Goal: Task Accomplishment & Management: Manage account settings

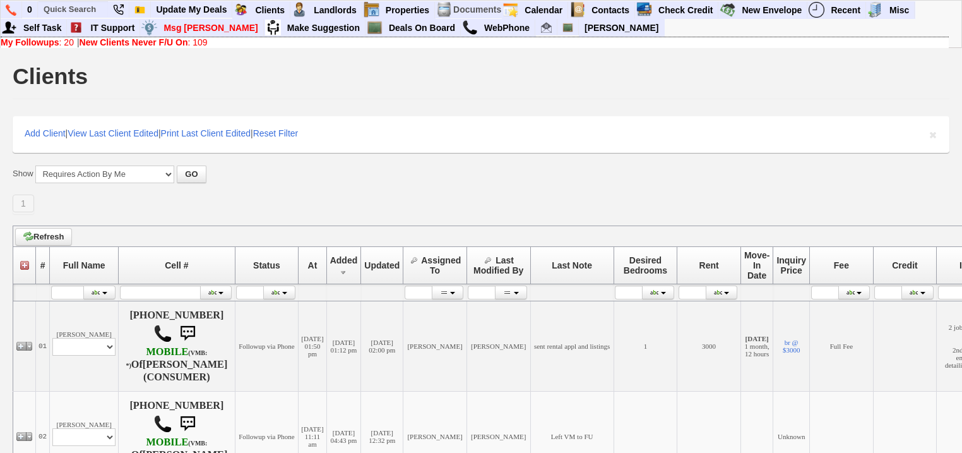
scroll to position [252, 0]
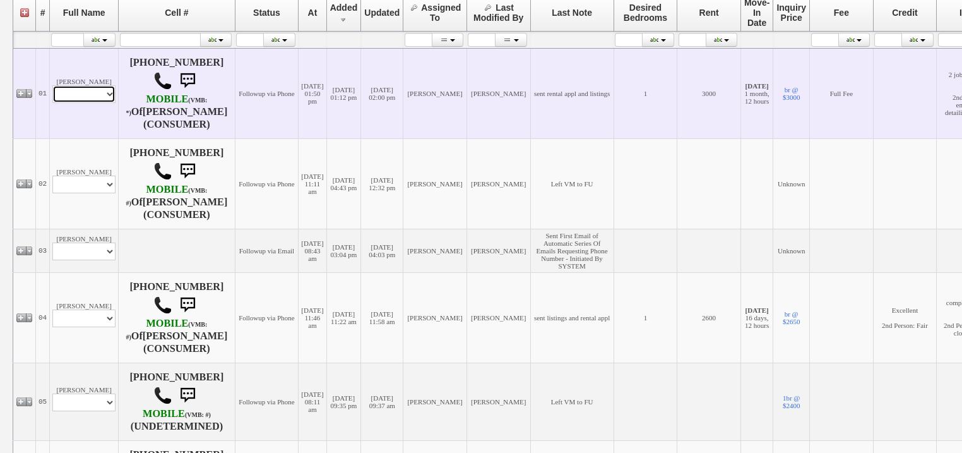
click at [89, 98] on select "Profile Edit Print Email Externally (Will Not Be Tracked In CRM) Closed Deals" at bounding box center [83, 94] width 63 height 18
select select "ChangeURL,/crm/custom/edit_client_form.php?redirect=%2Fcrm%2Fclients.php&id=167…"
click at [52, 86] on select "Profile Edit Print Email Externally (Will Not Be Tracked In CRM) Closed Deals" at bounding box center [83, 94] width 63 height 18
select select
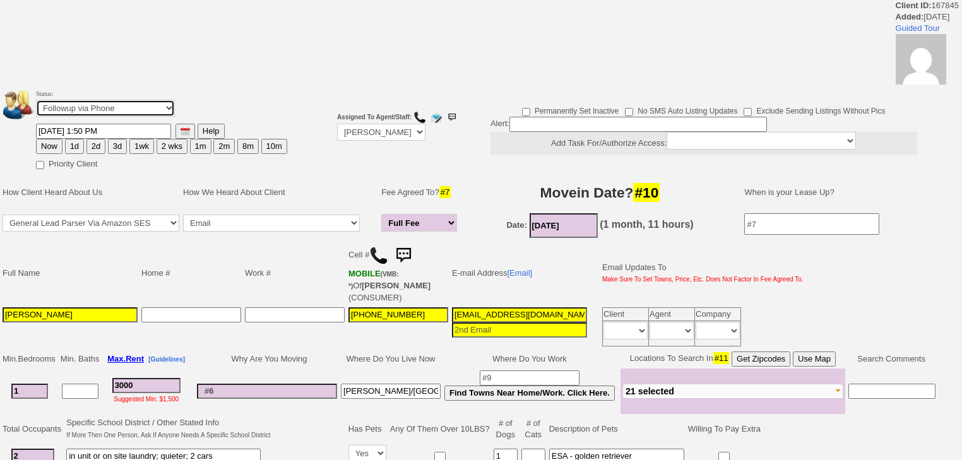
drag, startPoint x: 136, startPoint y: 106, endPoint x: 136, endPoint y: 114, distance: 7.6
click at [136, 107] on select "Followup via Phone Followup via Email Followup When Section 8 Property Found De…" at bounding box center [105, 108] width 139 height 17
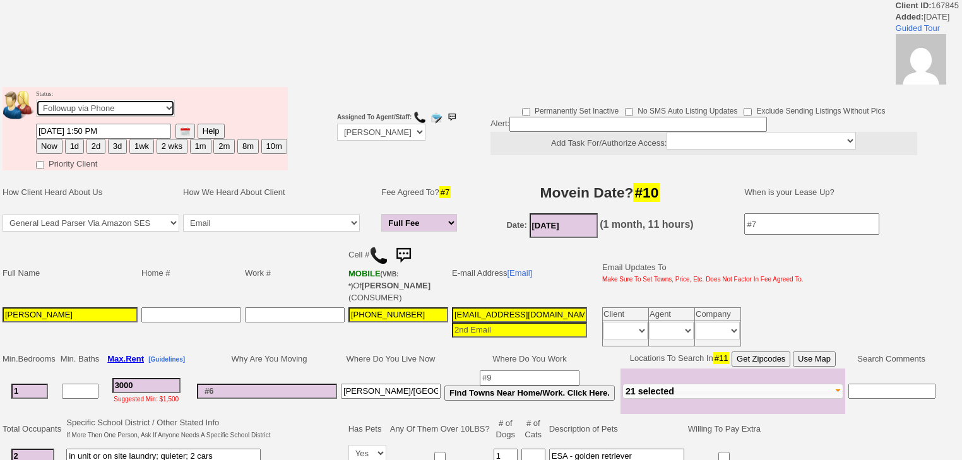
select select "Inactive"
click at [36, 104] on select "Followup via Phone Followup via Email Followup When Section 8 Property Found De…" at bounding box center [105, 108] width 139 height 17
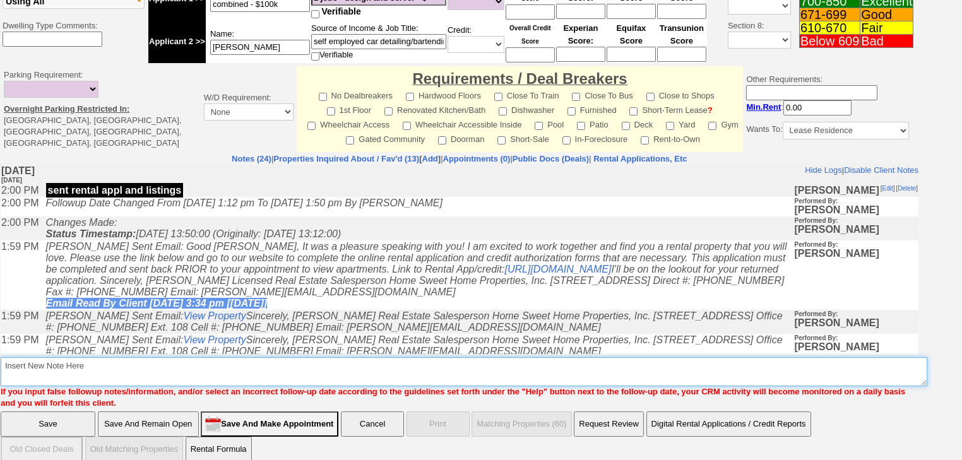
click at [372, 357] on textarea "Insert New Note Here" at bounding box center [464, 371] width 927 height 29
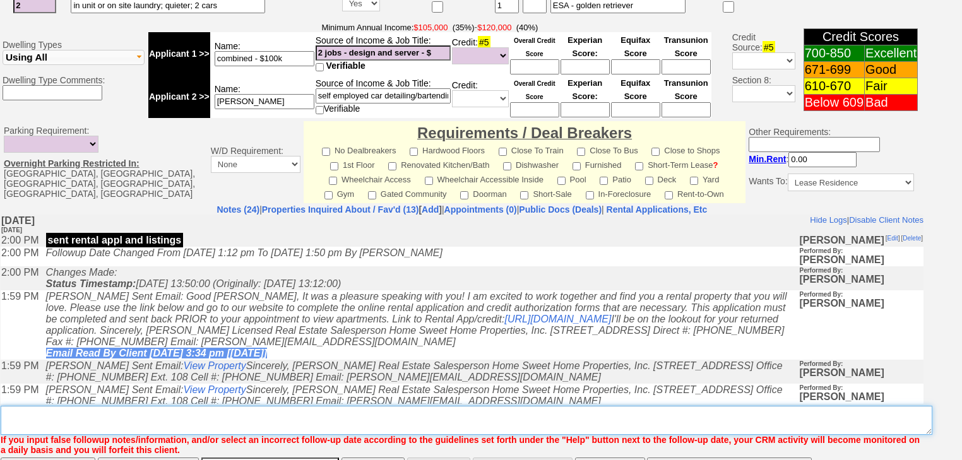
scroll to position [537, 0]
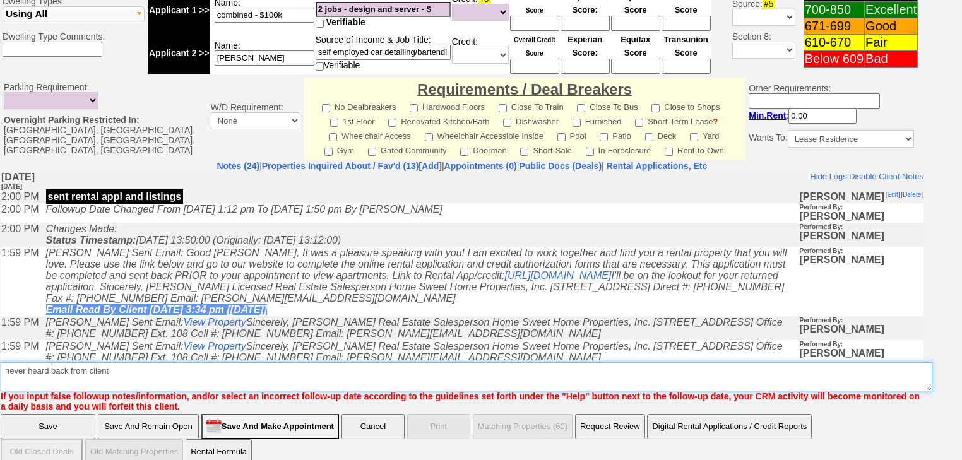
drag, startPoint x: 127, startPoint y: 357, endPoint x: 0, endPoint y: 362, distance: 127.0
click at [0, 362] on td "Notes (24) | Properties Inquired About / Fav'd (13) [ Add ] | Appointments (0) …" at bounding box center [462, 286] width 924 height 252
type textarea "never heard back from client"
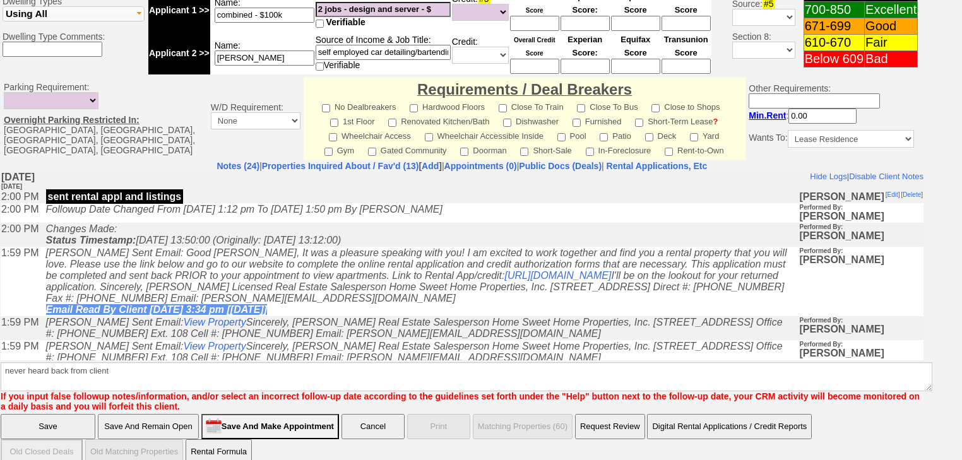
click at [65, 414] on input "Save" at bounding box center [48, 426] width 95 height 25
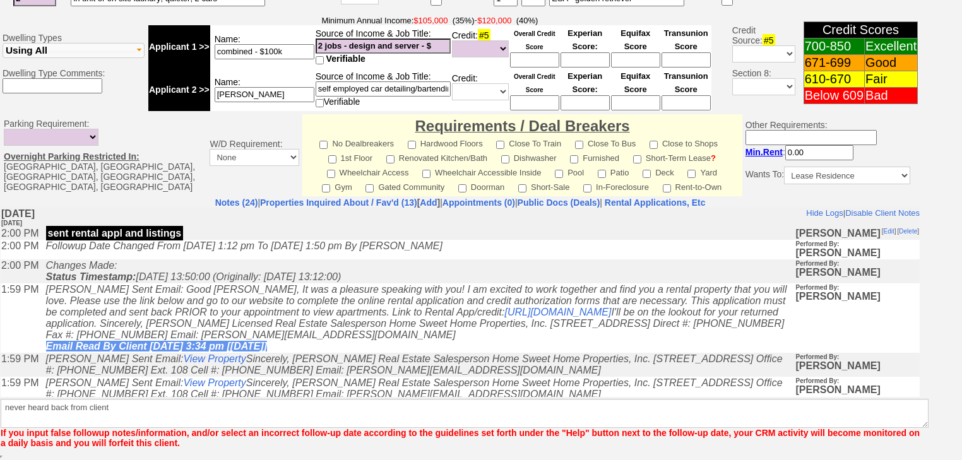
scroll to position [485, 0]
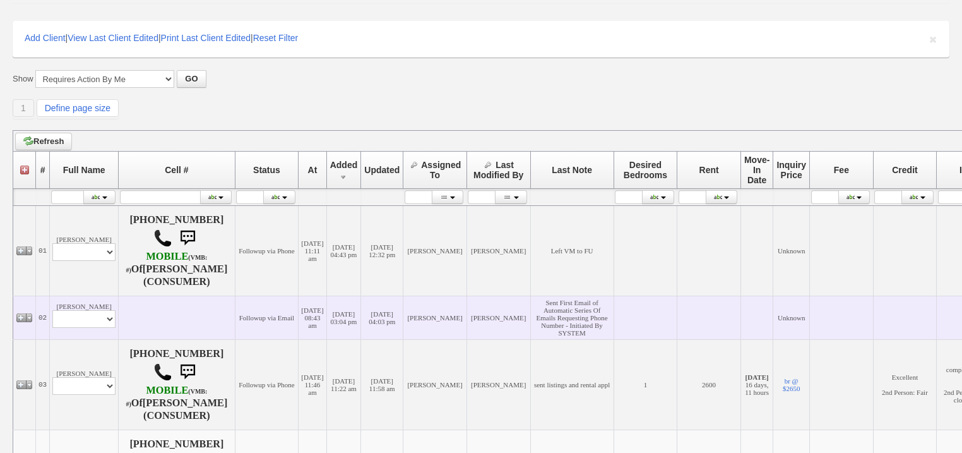
scroll to position [151, 0]
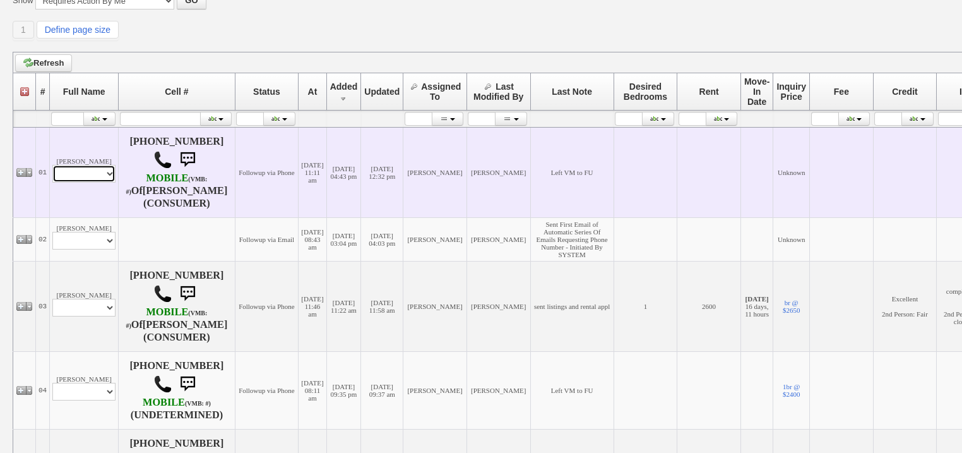
drag, startPoint x: 103, startPoint y: 173, endPoint x: 106, endPoint y: 182, distance: 9.4
click at [104, 175] on select "Profile Edit Print Email Externally (Will Not Be Tracked In CRM) Closed Deals" at bounding box center [83, 174] width 63 height 18
select select "ChangeURL,/crm/custom/edit_client_form.php?redirect=%2Fcrm%2Fclients.php&id=167…"
click at [52, 165] on select "Profile Edit Print Email Externally (Will Not Be Tracked In CRM) Closed Deals" at bounding box center [83, 174] width 63 height 18
select select
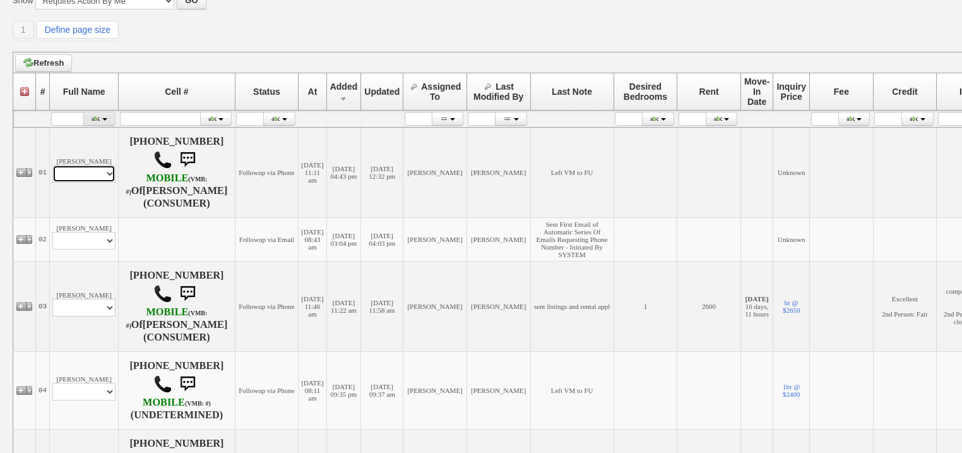
scroll to position [174, 0]
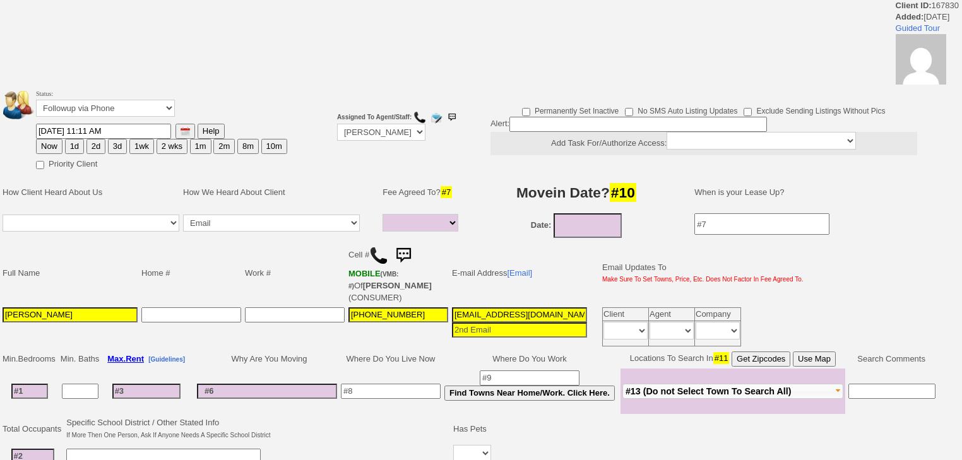
select select
click at [109, 102] on select "Followup via Phone Followup via Email Followup When Section 8 Property Found De…" at bounding box center [105, 108] width 139 height 17
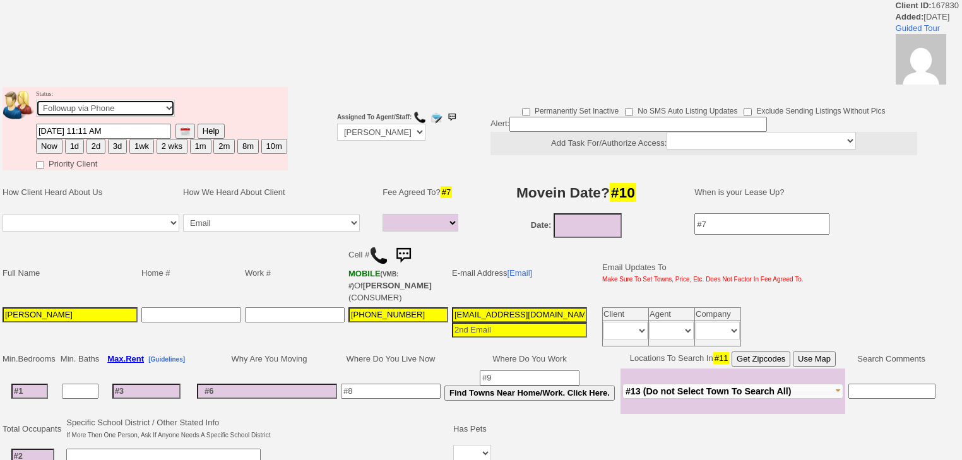
select select "Inactive"
click at [36, 104] on select "Followup via Phone Followup via Email Followup When Section 8 Property Found De…" at bounding box center [105, 108] width 139 height 17
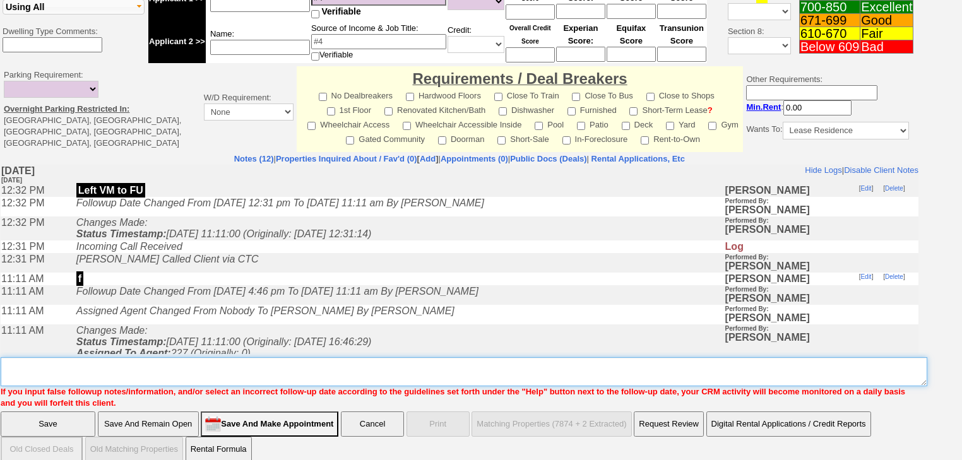
click at [112, 366] on textarea "Insert New Note Here" at bounding box center [464, 371] width 927 height 29
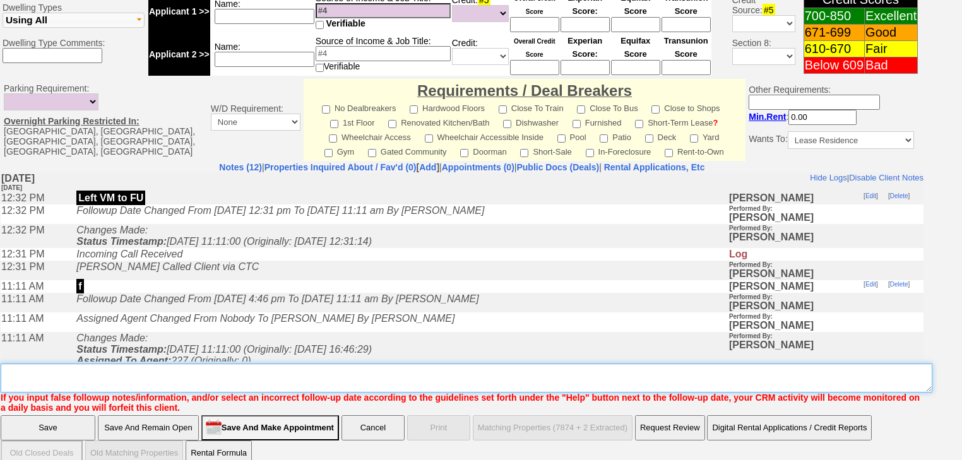
paste textarea "never heard back from client"
type textarea "never heard back from client"
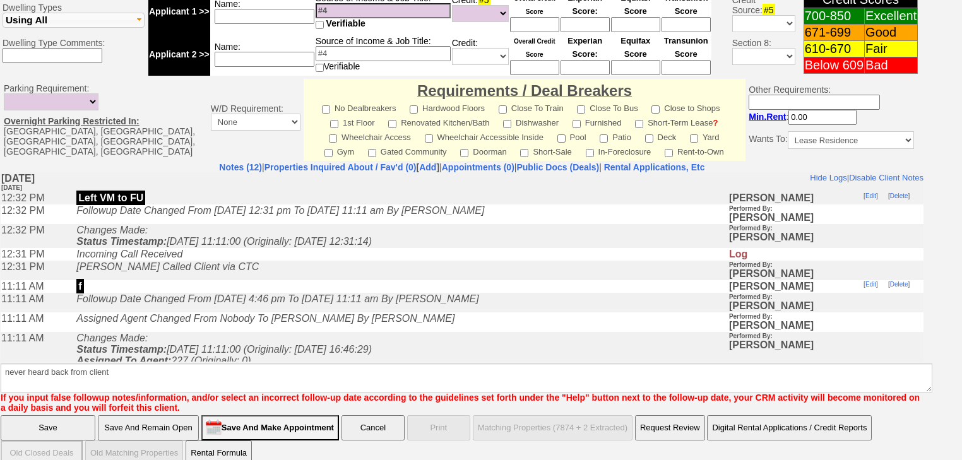
click at [78, 415] on input "Save" at bounding box center [48, 427] width 95 height 25
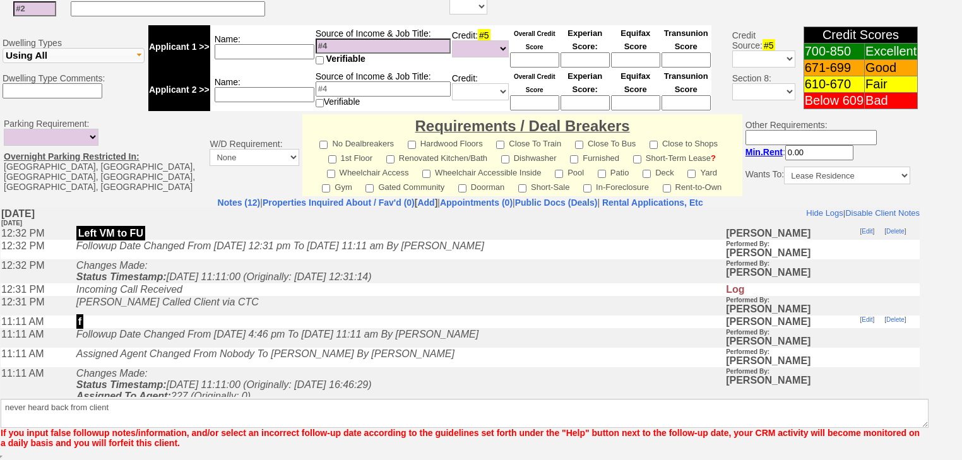
scroll to position [475, 0]
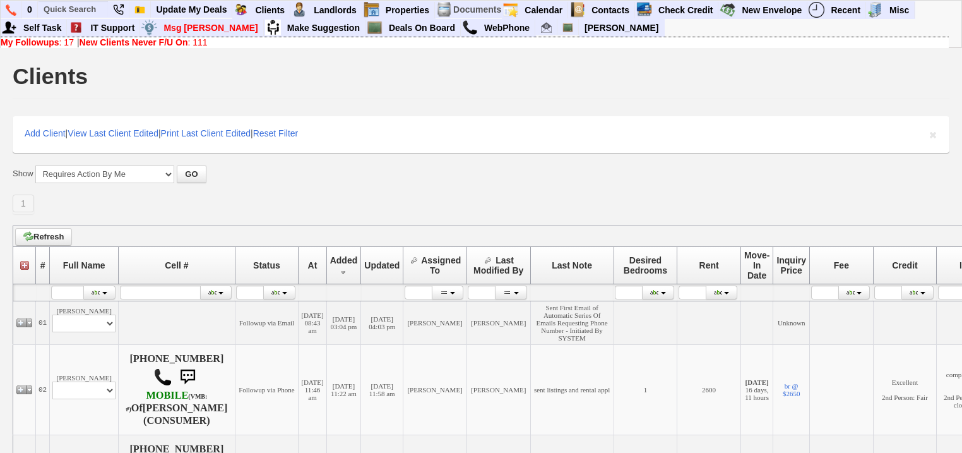
scroll to position [202, 0]
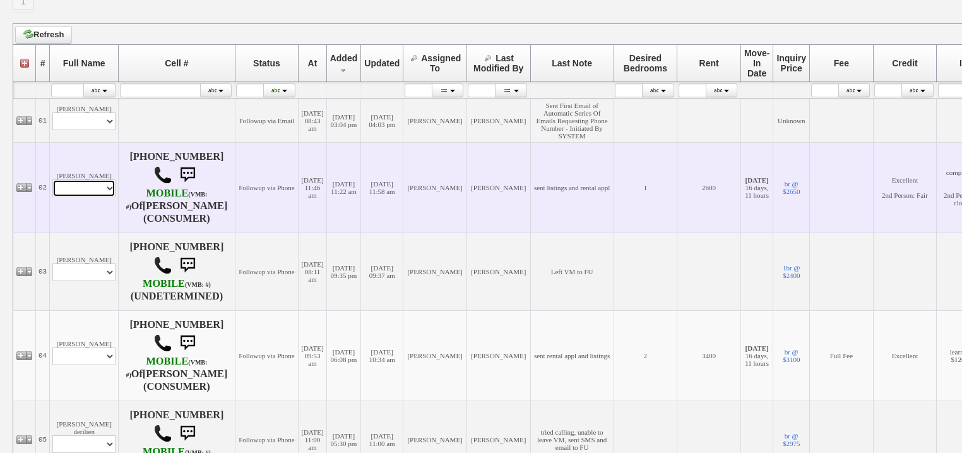
drag, startPoint x: 82, startPoint y: 202, endPoint x: 82, endPoint y: 210, distance: 7.6
click at [82, 197] on select "Profile Edit Print Email Externally (Will Not Be Tracked In CRM) Closed Deals" at bounding box center [83, 188] width 63 height 18
select select "ChangeURL,/crm/custom/edit_client_form.php?redirect=%2Fcrm%2Fclients.php&id=167…"
click at [52, 194] on select "Profile Edit Print Email Externally (Will Not Be Tracked In CRM) Closed Deals" at bounding box center [83, 188] width 63 height 18
select select
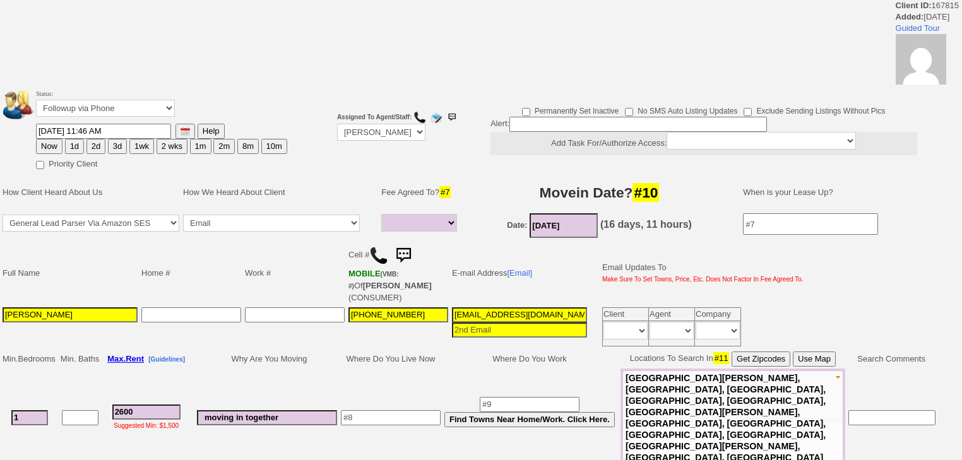
select select
click at [127, 98] on td "Status: Followup via Phone Followup via Email Followup When Section 8 Property …" at bounding box center [161, 105] width 252 height 36
click at [127, 111] on select "Followup via Phone Followup via Email Followup When Section 8 Property Found De…" at bounding box center [105, 108] width 139 height 17
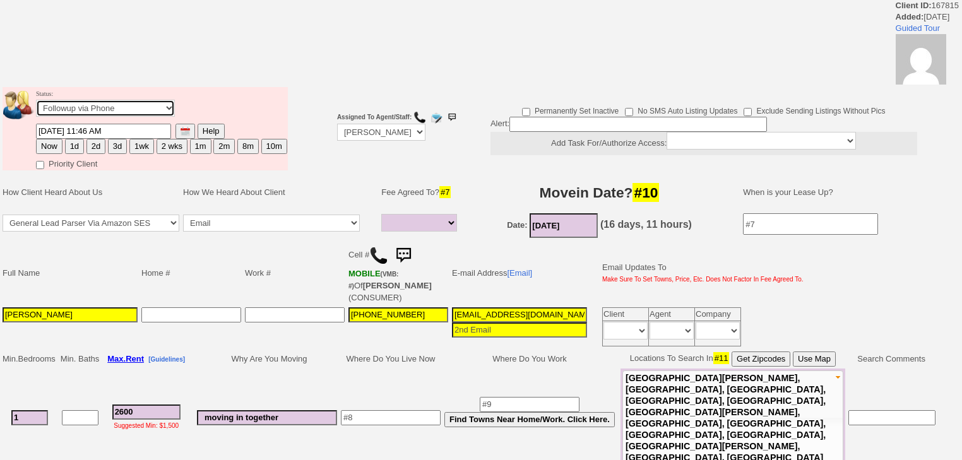
select select "Inactive"
click at [36, 104] on select "Followup via Phone Followup via Email Followup When Section 8 Property Found De…" at bounding box center [105, 108] width 139 height 17
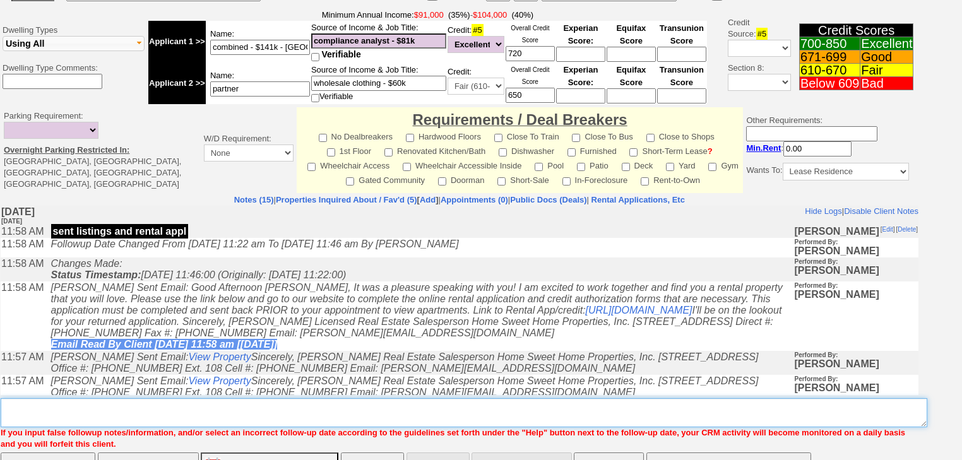
click at [93, 398] on textarea "Insert New Note Here" at bounding box center [464, 412] width 927 height 29
paste textarea "never heard back from client"
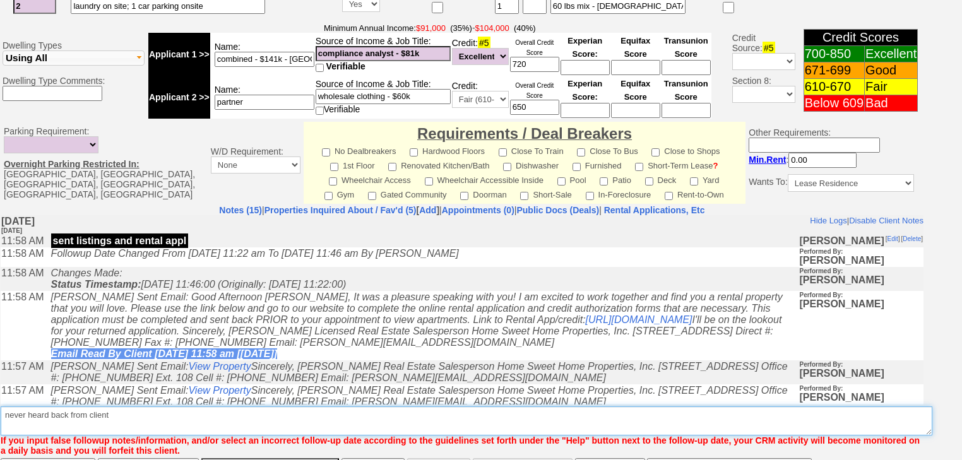
type textarea "never heard back from client"
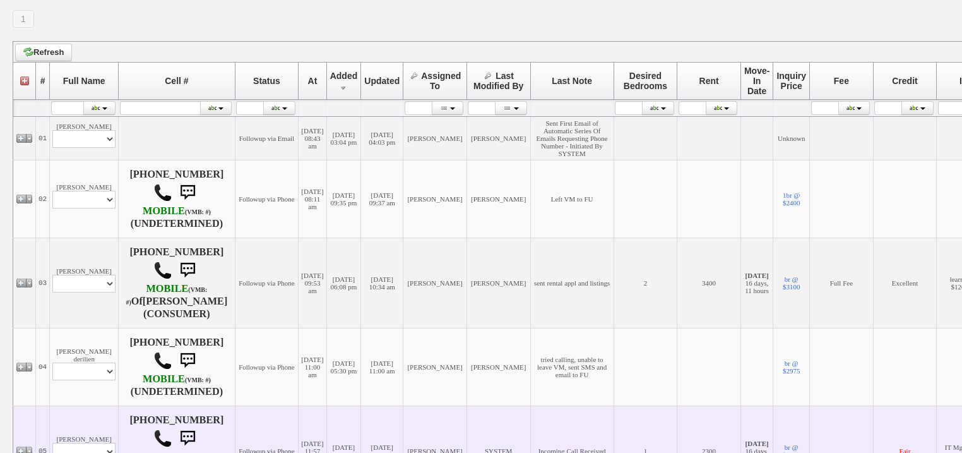
scroll to position [353, 0]
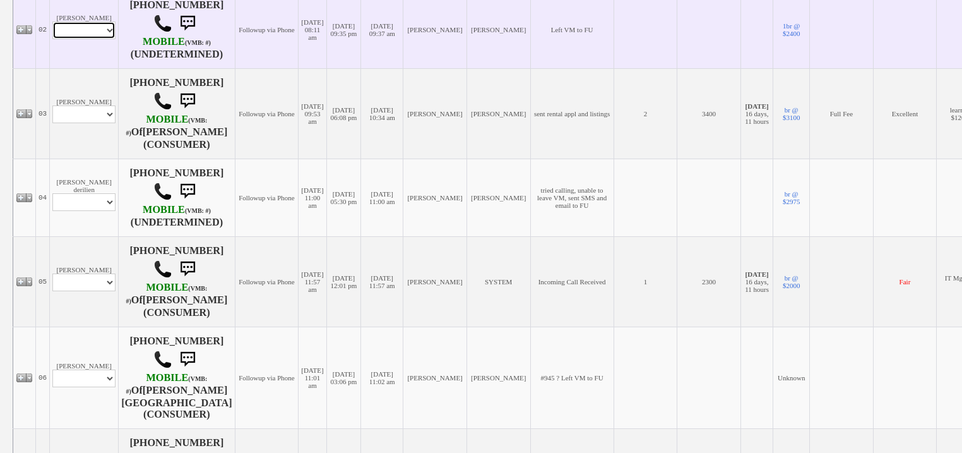
click at [83, 39] on select "Profile Edit Print Email Externally (Will Not Be Tracked In CRM) Closed Deals" at bounding box center [83, 30] width 63 height 18
select select "ChangeURL,/crm/custom/edit_client_form.php?redirect=%2Fcrm%2Fclients.php&id=167…"
click at [52, 37] on select "Profile Edit Print Email Externally (Will Not Be Tracked In CRM) Closed Deals" at bounding box center [83, 30] width 63 height 18
select select
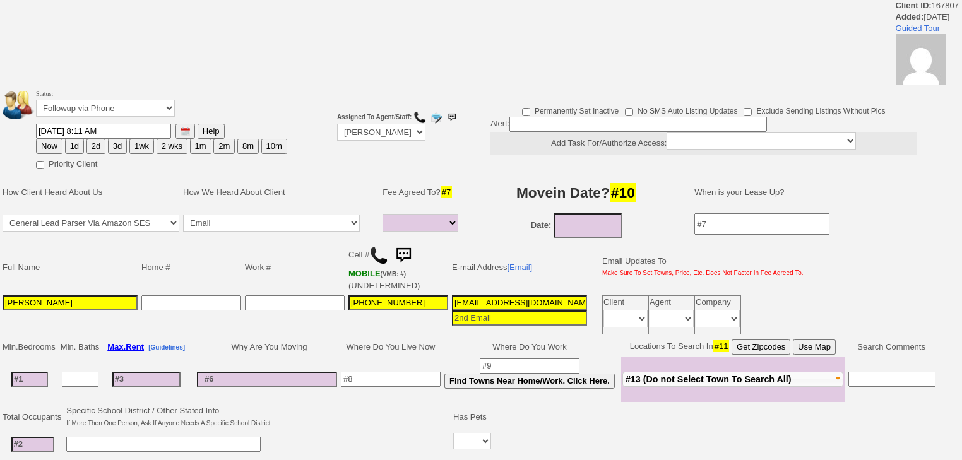
select select
click at [91, 101] on select "Followup via Phone Followup via Email Followup When Section 8 Property Found De…" at bounding box center [105, 108] width 139 height 17
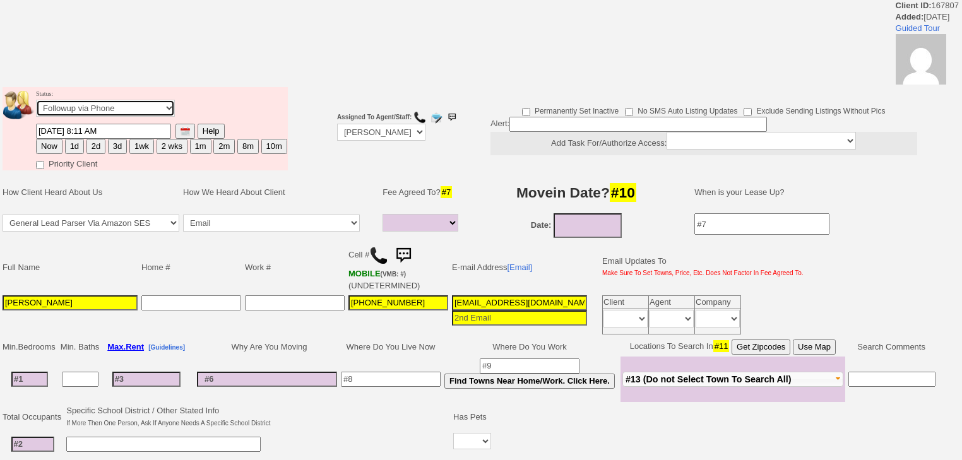
select select "Inactive"
click at [36, 104] on select "Followup via Phone Followup via Email Followup When Section 8 Property Found De…" at bounding box center [105, 108] width 139 height 17
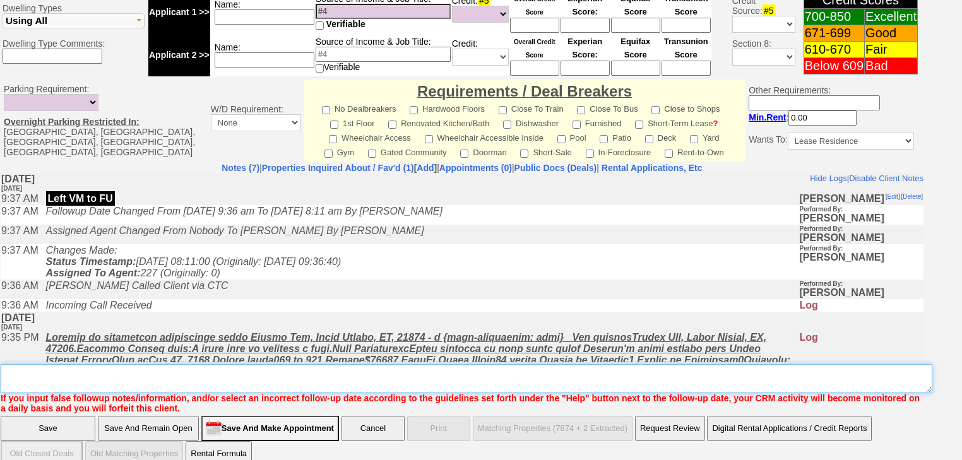
click at [103, 364] on textarea "Insert New Note Here" at bounding box center [467, 378] width 932 height 29
paste textarea "never heard back from client"
type textarea "never heard back from client"
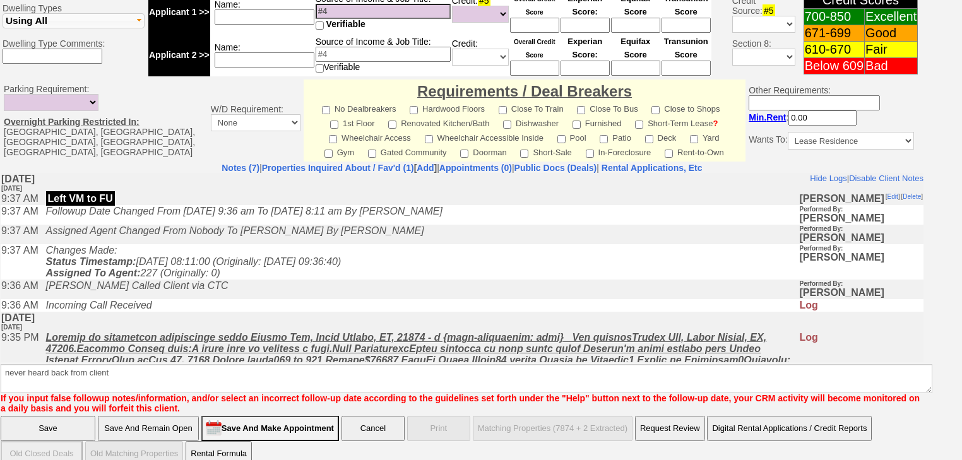
click at [81, 416] on input "Save" at bounding box center [48, 428] width 95 height 25
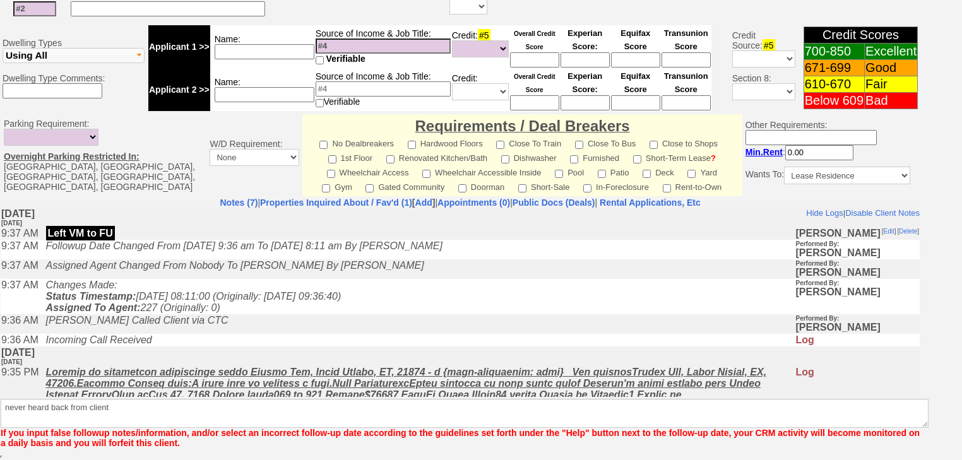
scroll to position [465, 0]
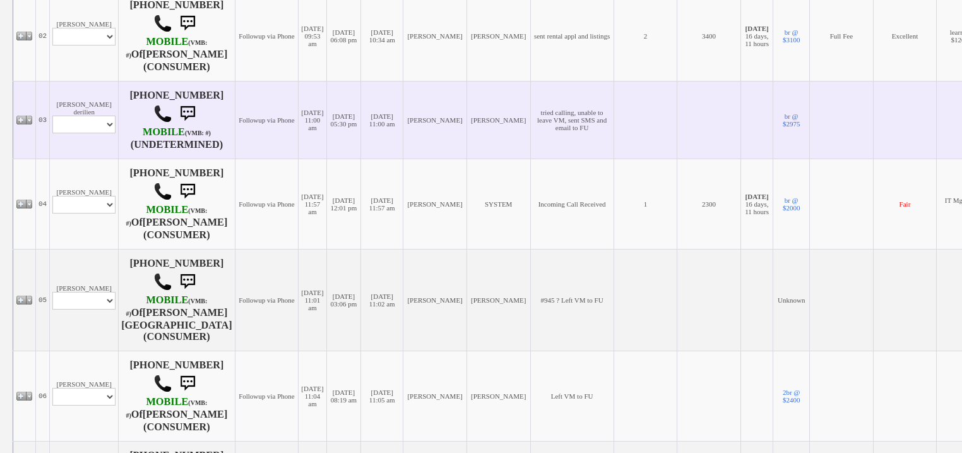
scroll to position [252, 0]
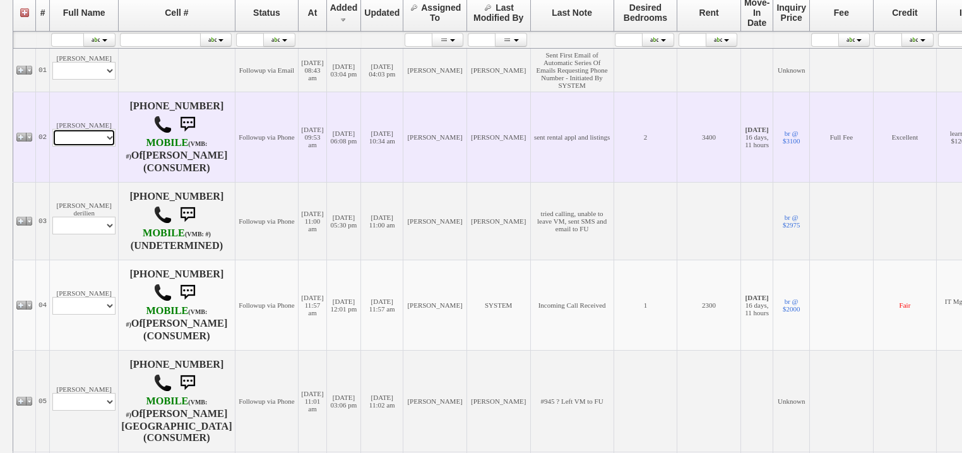
click at [76, 146] on select "Profile Edit Print Email Externally (Will Not Be Tracked In CRM) Closed Deals" at bounding box center [83, 138] width 63 height 18
select select "ChangeURL,/crm/custom/edit_client_form.php?redirect=%2Fcrm%2Fclients.php&id=167…"
click at [52, 143] on select "Profile Edit Print Email Externally (Will Not Be Tracked In CRM) Closed Deals" at bounding box center [83, 138] width 63 height 18
select select
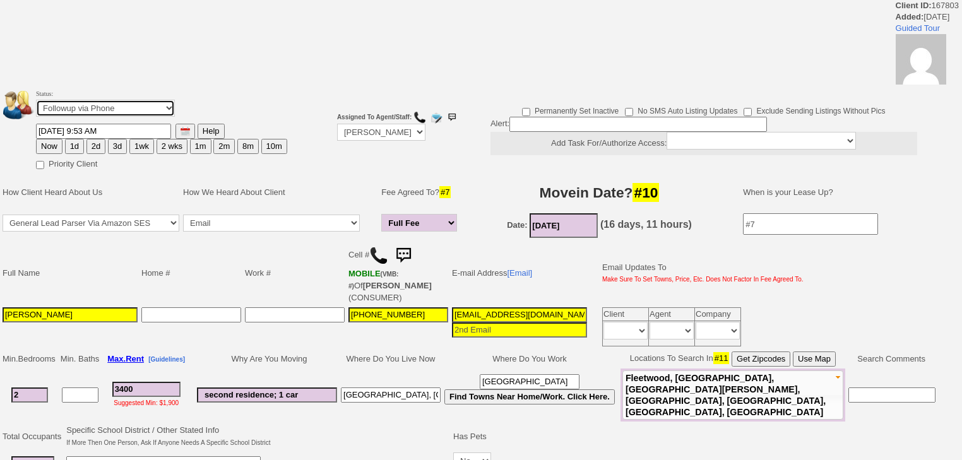
click at [153, 104] on select "Followup via Phone Followup via Email Followup When Section 8 Property Found De…" at bounding box center [105, 108] width 139 height 17
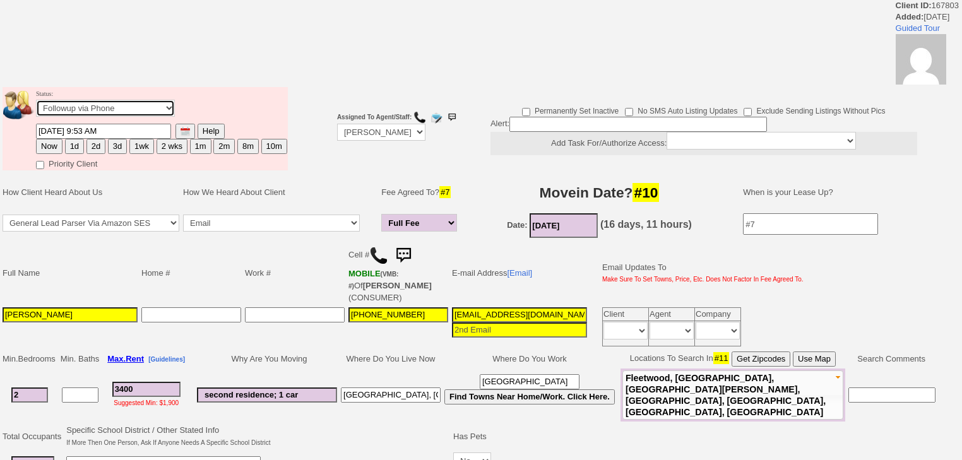
select select "Inactive"
click at [36, 104] on select "Followup via Phone Followup via Email Followup When Section 8 Property Found De…" at bounding box center [105, 108] width 139 height 17
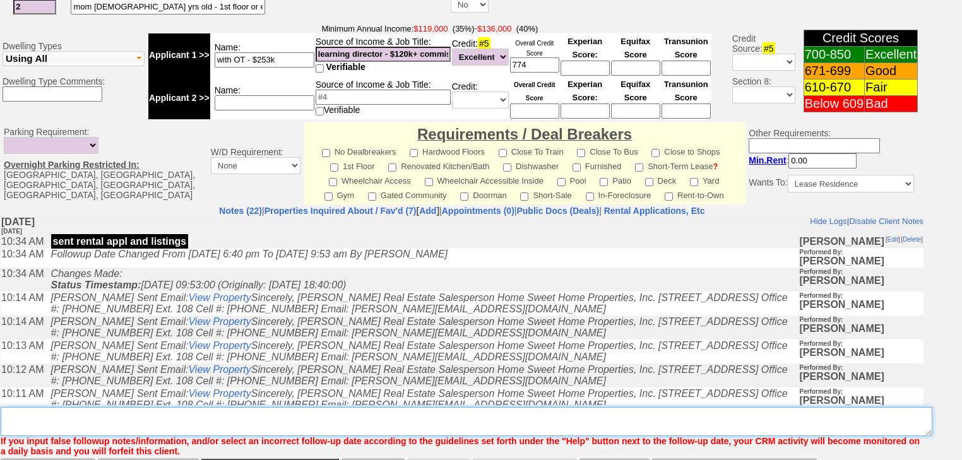
scroll to position [537, 0]
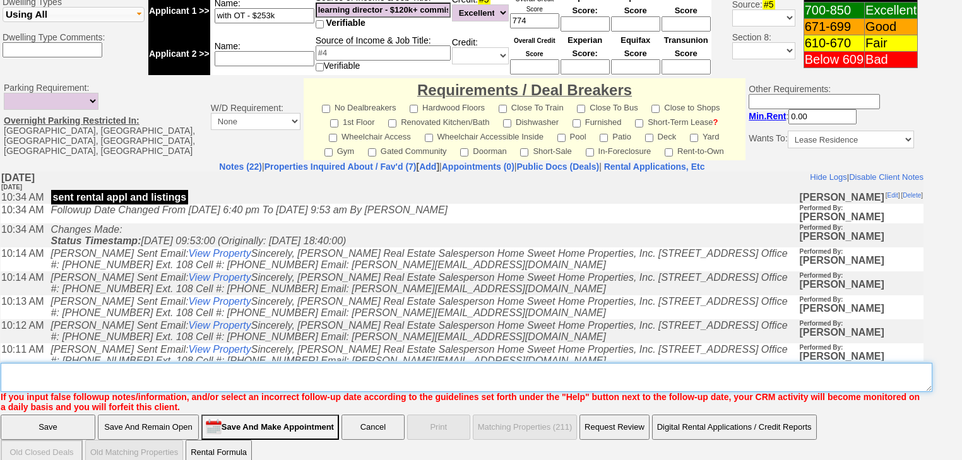
click at [195, 363] on textarea "Insert New Note Here" at bounding box center [467, 377] width 932 height 29
paste textarea "never heard back from client"
type textarea "never heard back from client"
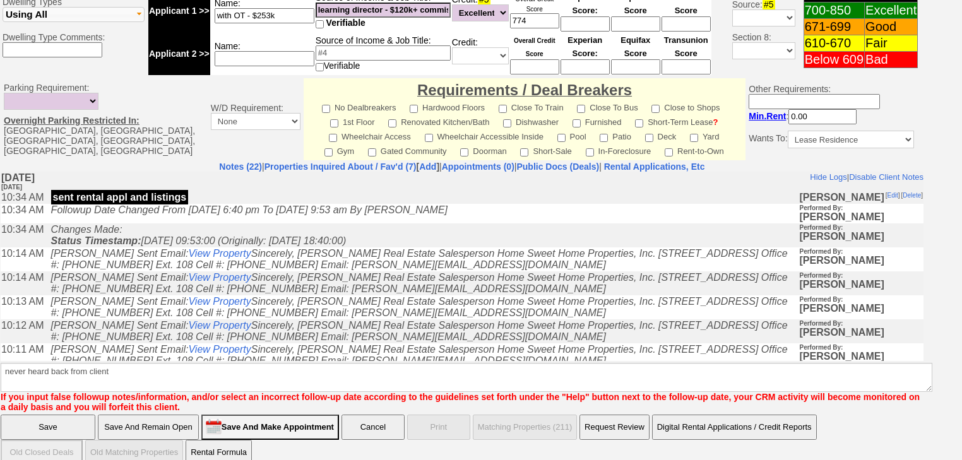
click at [64, 415] on input "Save" at bounding box center [48, 427] width 95 height 25
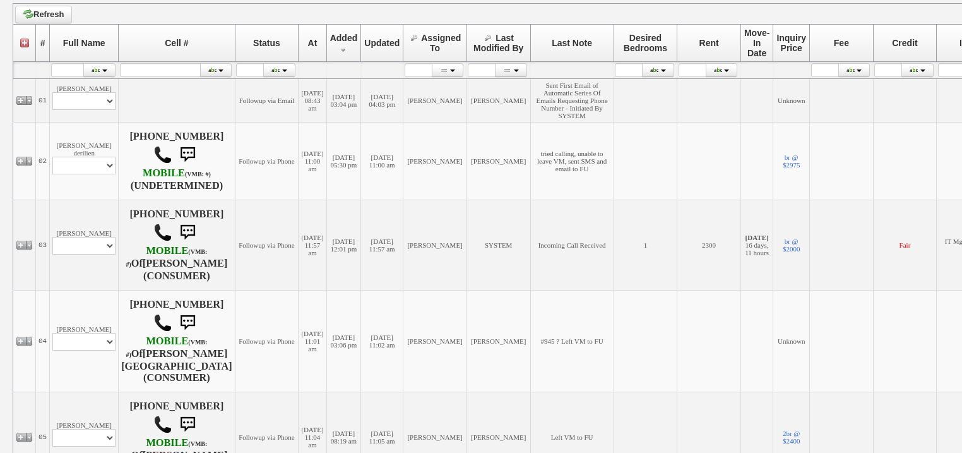
scroll to position [353, 0]
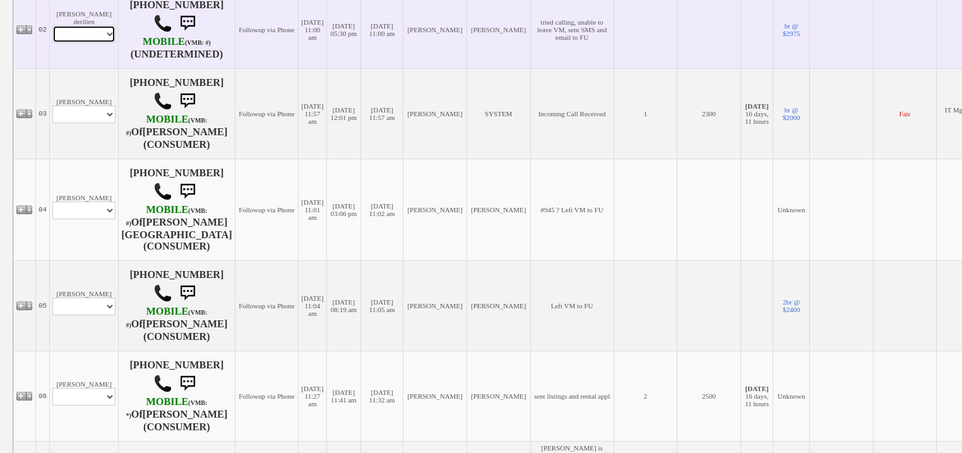
click at [107, 43] on select "Profile Edit Print Email Externally (Will Not Be Tracked In CRM) Closed Deals" at bounding box center [83, 34] width 63 height 18
select select "ChangeURL,/crm/custom/edit_client_form.php?redirect=%2Fcrm%2Fclients.php&id=167…"
click at [52, 37] on select "Profile Edit Print Email Externally (Will Not Be Tracked In CRM) Closed Deals" at bounding box center [83, 34] width 63 height 18
select select
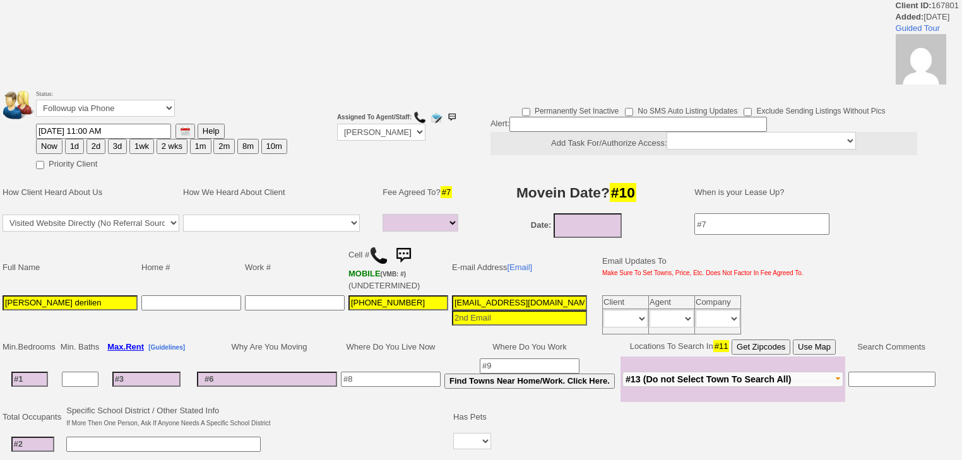
select select
click at [110, 109] on select "Followup via Phone Followup via Email Followup When Section 8 Property Found De…" at bounding box center [105, 108] width 139 height 17
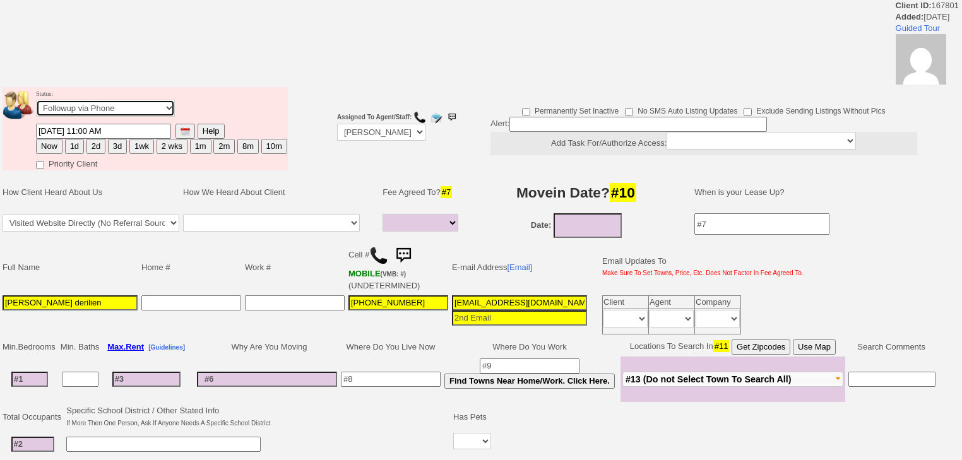
select select "Inactive"
click at [36, 104] on select "Followup via Phone Followup via Email Followup When Section 8 Property Found De…" at bounding box center [105, 108] width 139 height 17
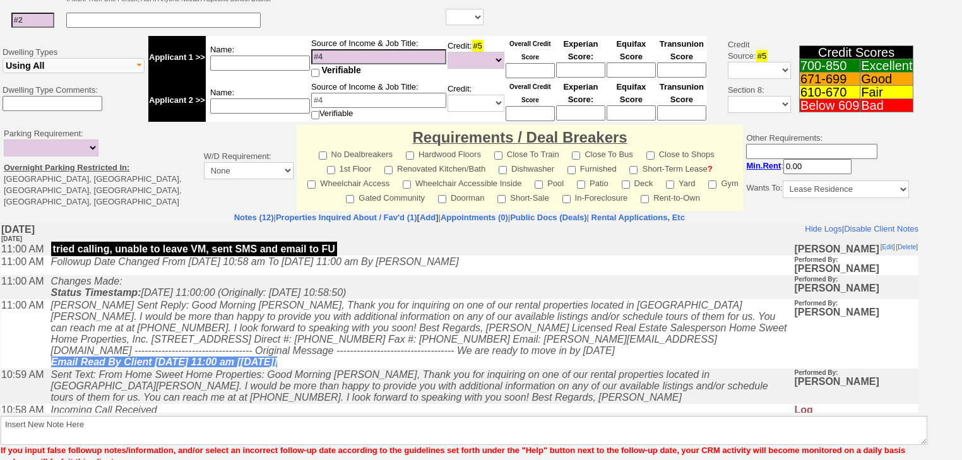
scroll to position [471, 0]
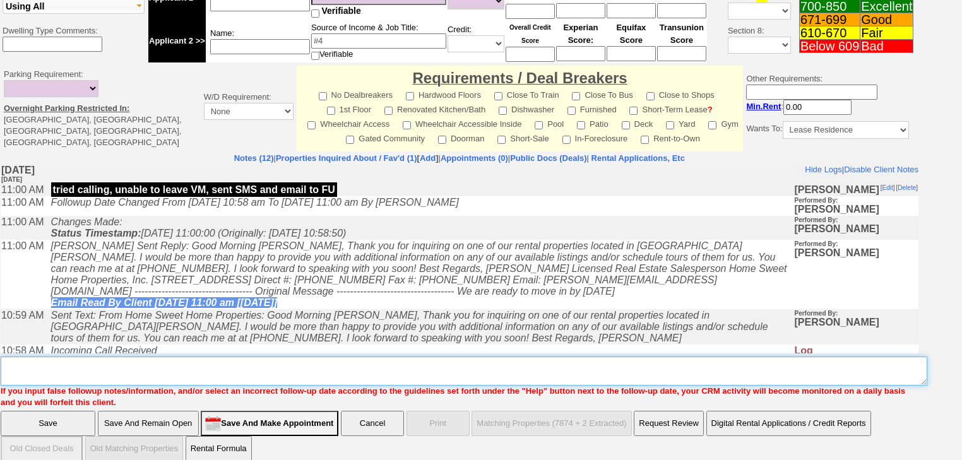
click at [116, 357] on textarea "Insert New Note Here" at bounding box center [464, 371] width 927 height 29
paste textarea "never heard back from client"
type textarea "never heard back from client"
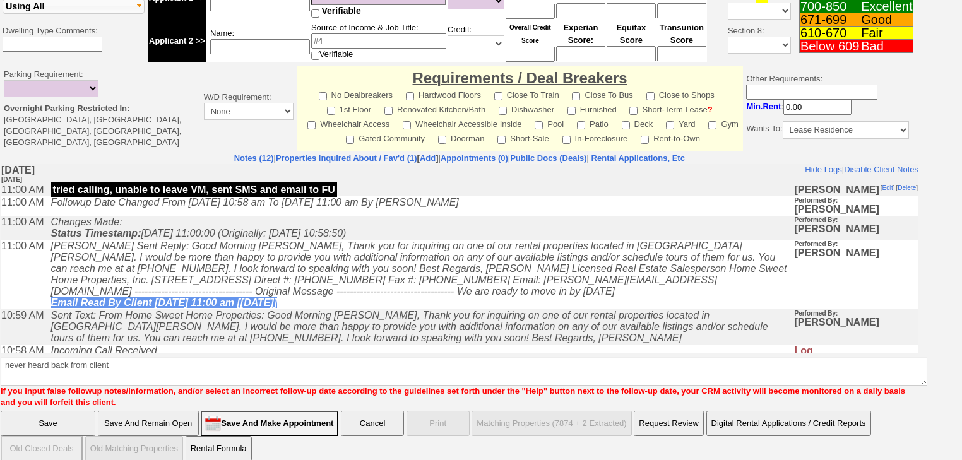
drag, startPoint x: 84, startPoint y: 411, endPoint x: 59, endPoint y: 154, distance: 258.1
click at [84, 411] on input "Save" at bounding box center [48, 423] width 95 height 25
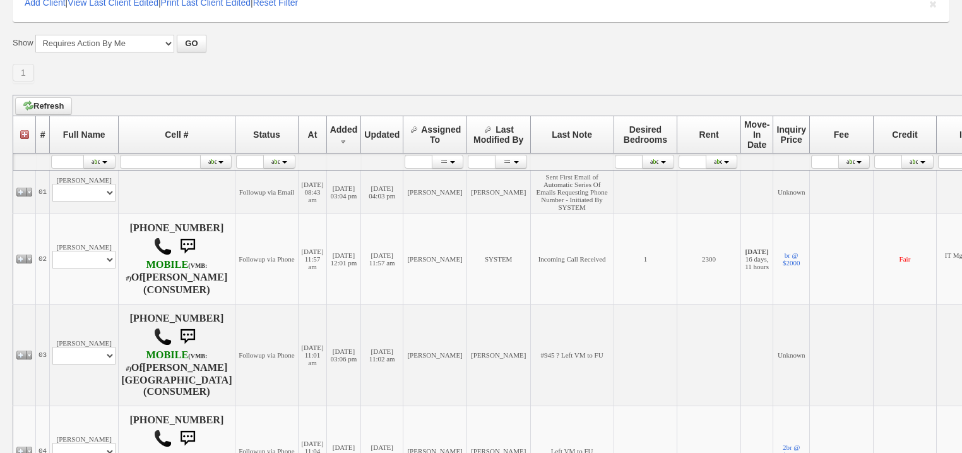
scroll to position [252, 0]
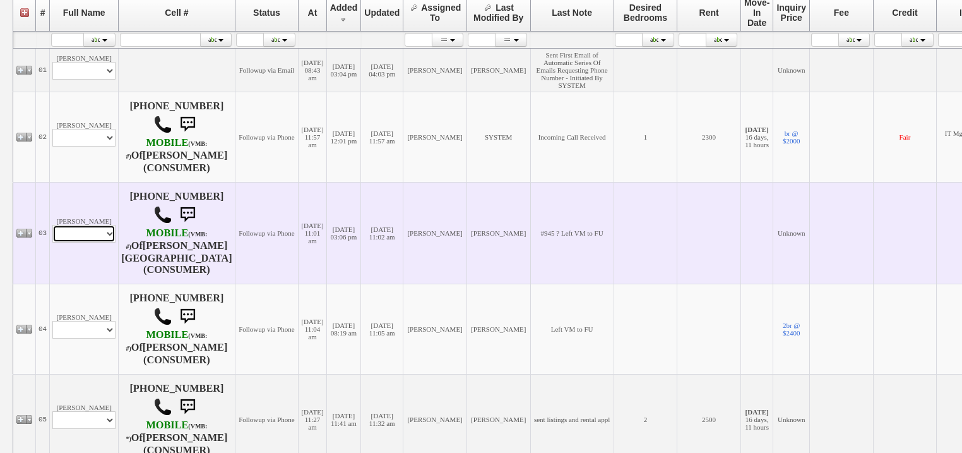
drag, startPoint x: 105, startPoint y: 242, endPoint x: 104, endPoint y: 249, distance: 6.4
click at [105, 242] on select "Profile Edit Print Email Externally (Will Not Be Tracked In CRM) Closed Deals" at bounding box center [83, 234] width 63 height 18
select select "ChangeURL,/crm/custom/edit_client_form.php?redirect=%2Fcrm%2Fclients.php&id=167…"
click at [52, 232] on select "Profile Edit Print Email Externally (Will Not Be Tracked In CRM) Closed Deals" at bounding box center [83, 234] width 63 height 18
select select
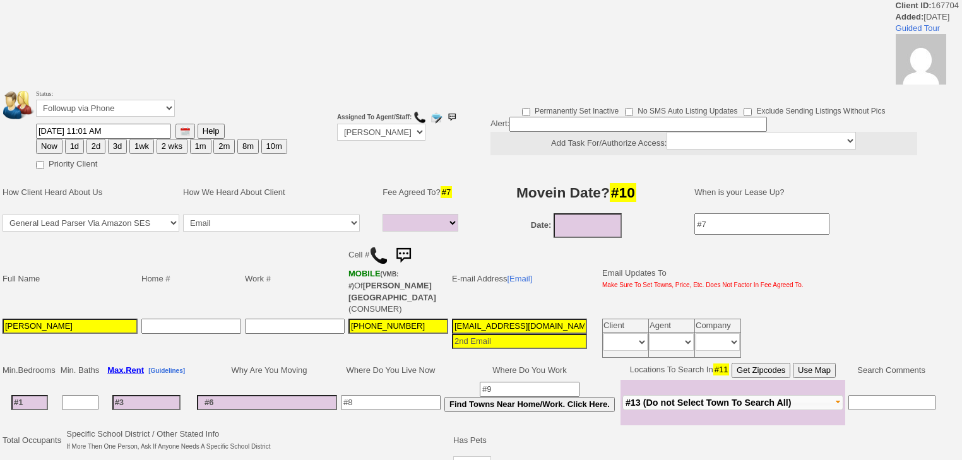
select select
click at [133, 102] on select "Followup via Phone Followup via Email Followup When Section 8 Property Found De…" at bounding box center [105, 108] width 139 height 17
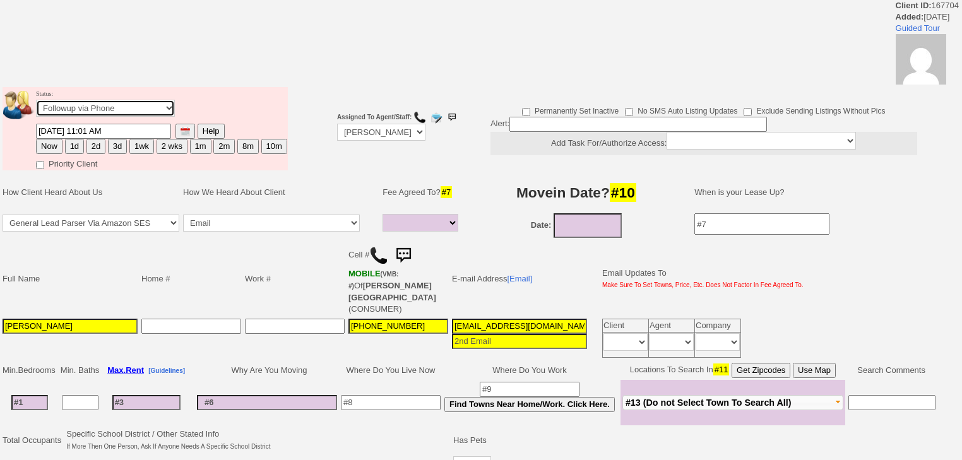
select select "Inactive"
click at [36, 104] on select "Followup via Phone Followup via Email Followup When Section 8 Property Found De…" at bounding box center [105, 108] width 139 height 17
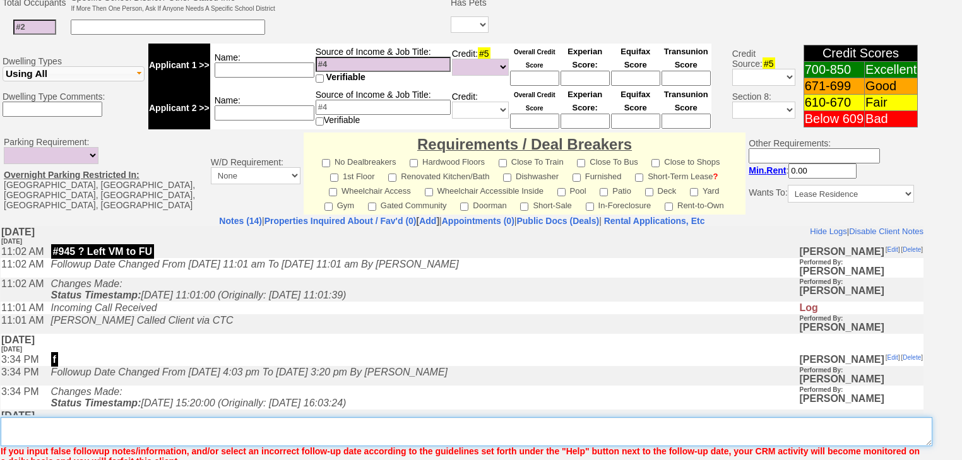
click at [97, 417] on textarea "Insert New Note Here" at bounding box center [467, 431] width 932 height 29
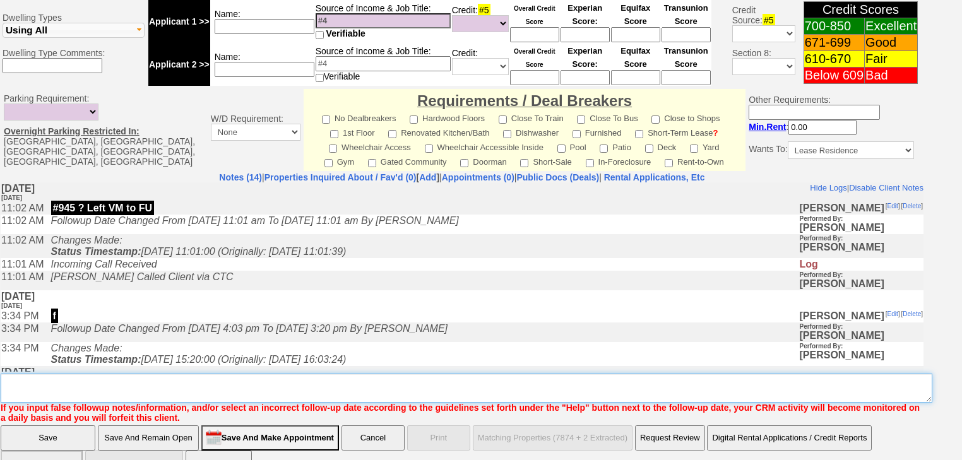
paste textarea "never heard back from client"
type textarea "never heard back from client"
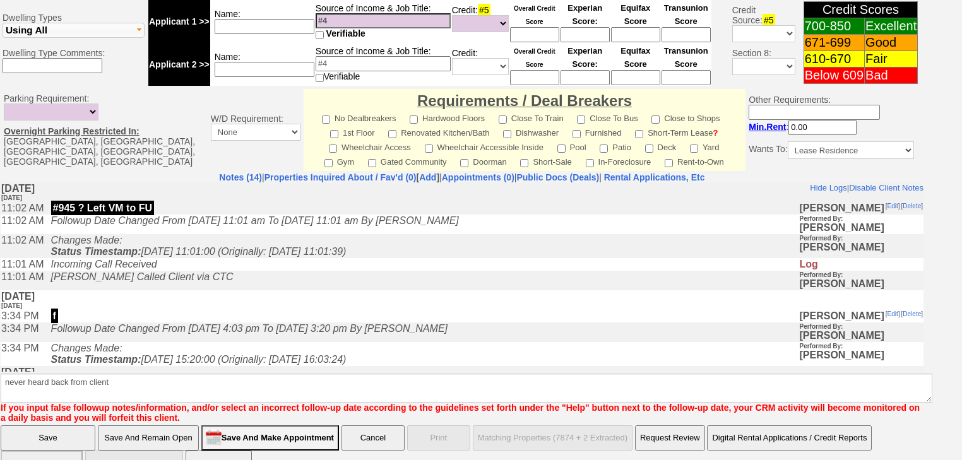
click at [71, 425] on input "Save" at bounding box center [48, 437] width 95 height 25
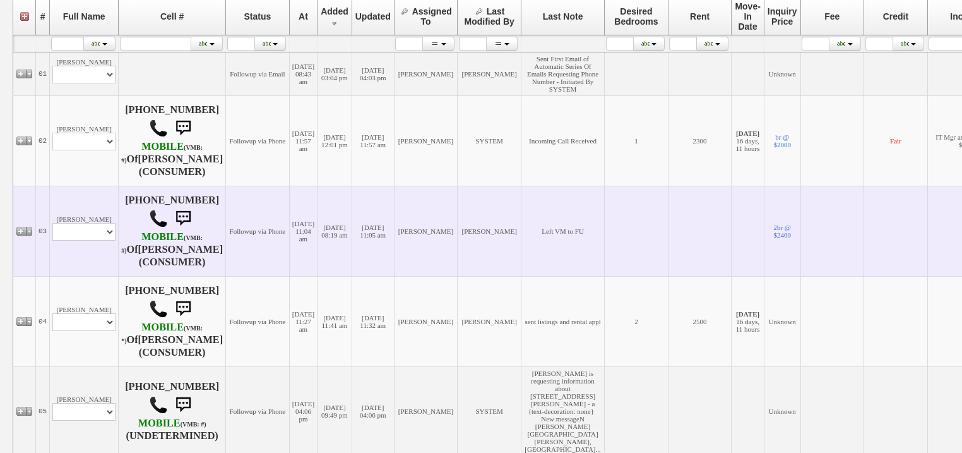
scroll to position [252, 0]
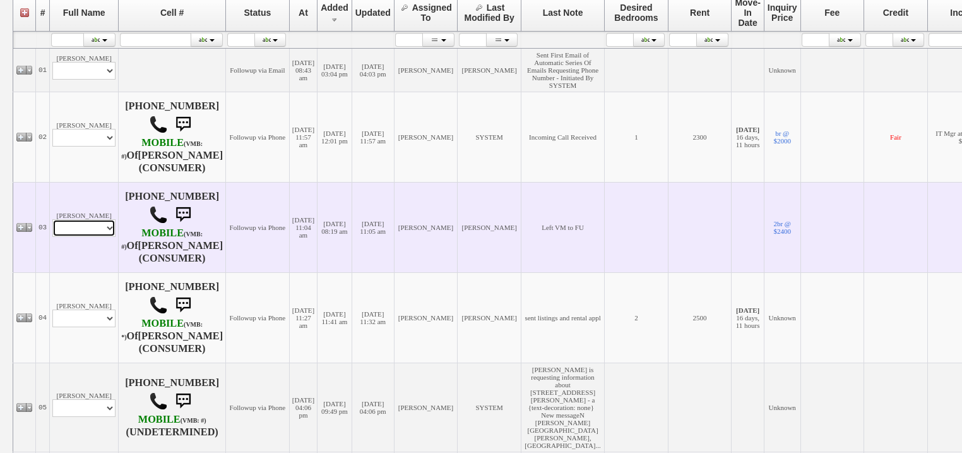
click at [56, 237] on select "Profile Edit Print Email Externally (Will Not Be Tracked In CRM) Closed Deals" at bounding box center [83, 228] width 63 height 18
select select "ChangeURL,/crm/custom/edit_client_form.php?redirect=%2Fcrm%2Fclients.php&id=167…"
click at [52, 232] on select "Profile Edit Print Email Externally (Will Not Be Tracked In CRM) Closed Deals" at bounding box center [83, 228] width 63 height 18
select select
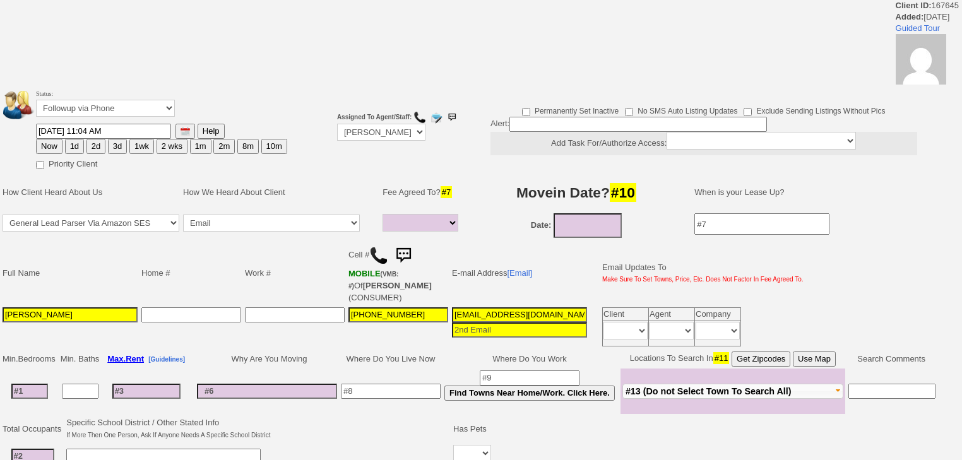
select select
click at [158, 100] on select "Followup via Phone Followup via Email Followup When Section 8 Property Found De…" at bounding box center [105, 108] width 139 height 17
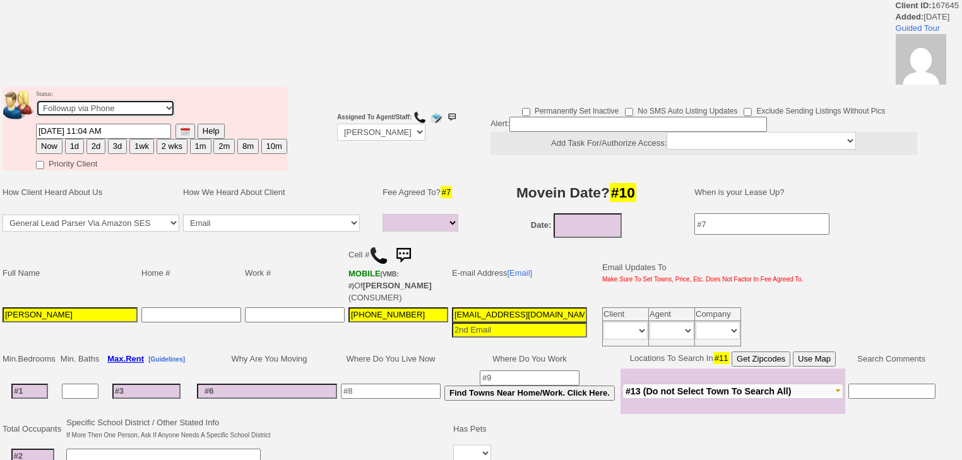
select select "Inactive"
click at [36, 104] on select "Followup via Phone Followup via Email Followup When Section 8 Property Found De…" at bounding box center [105, 108] width 139 height 17
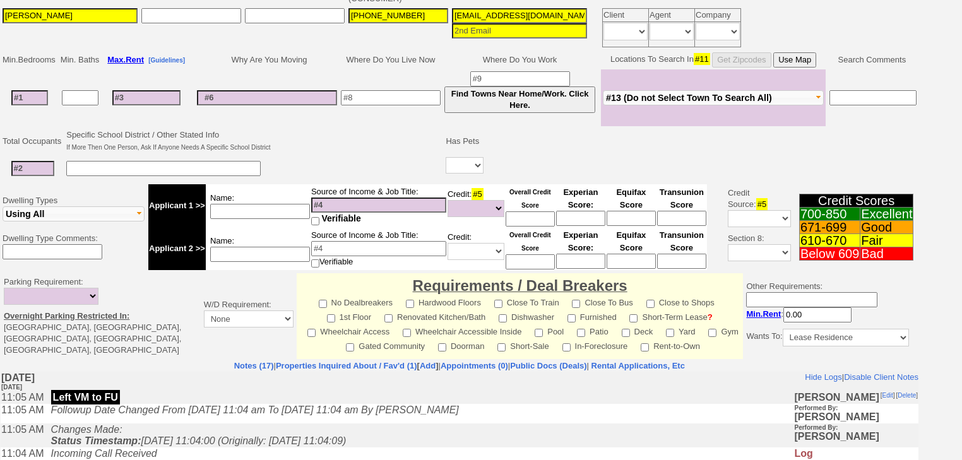
scroll to position [471, 0]
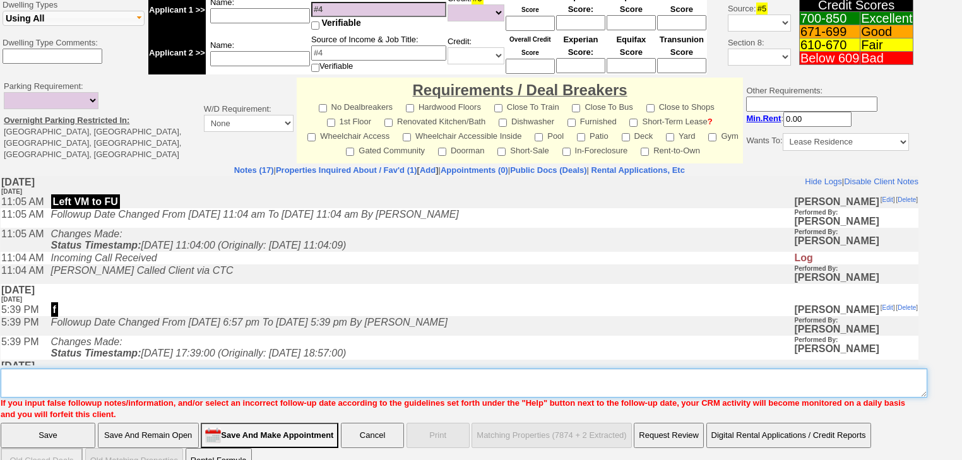
click at [111, 369] on textarea "Insert New Note Here" at bounding box center [464, 383] width 927 height 29
paste textarea "never heard back from client"
type textarea "never heard back from client"
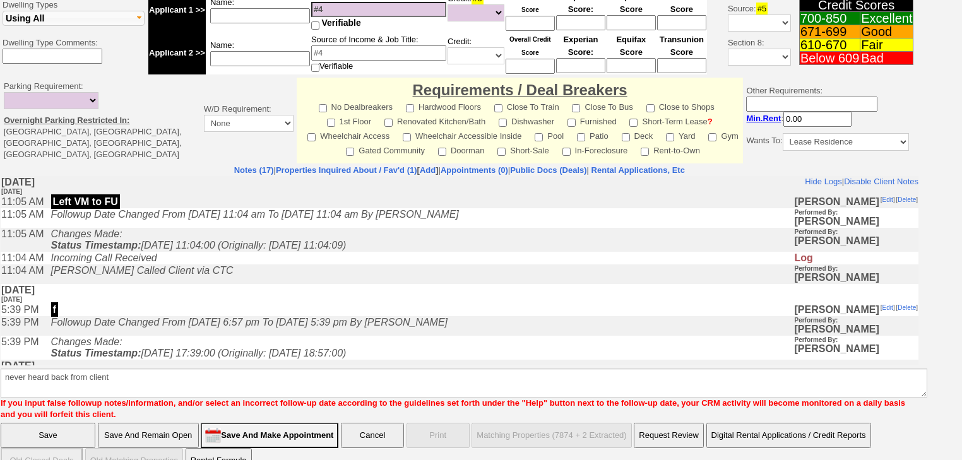
click at [81, 423] on input "Save" at bounding box center [48, 435] width 95 height 25
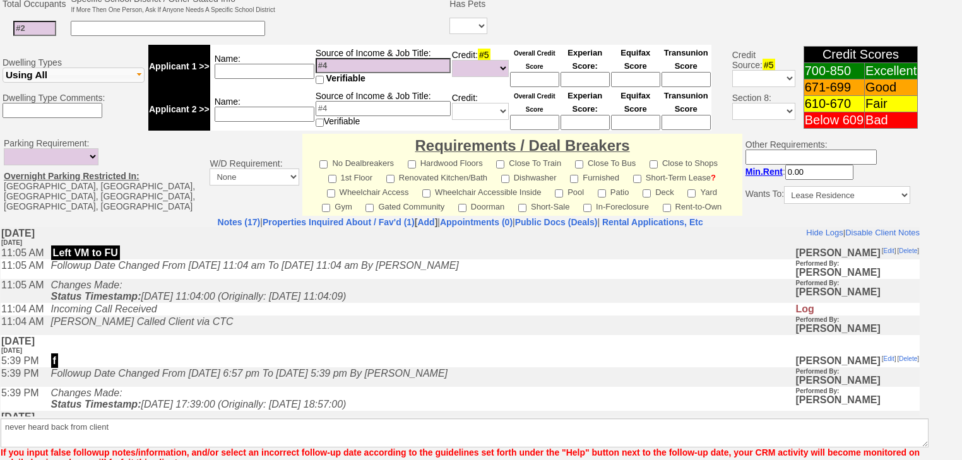
scroll to position [475, 0]
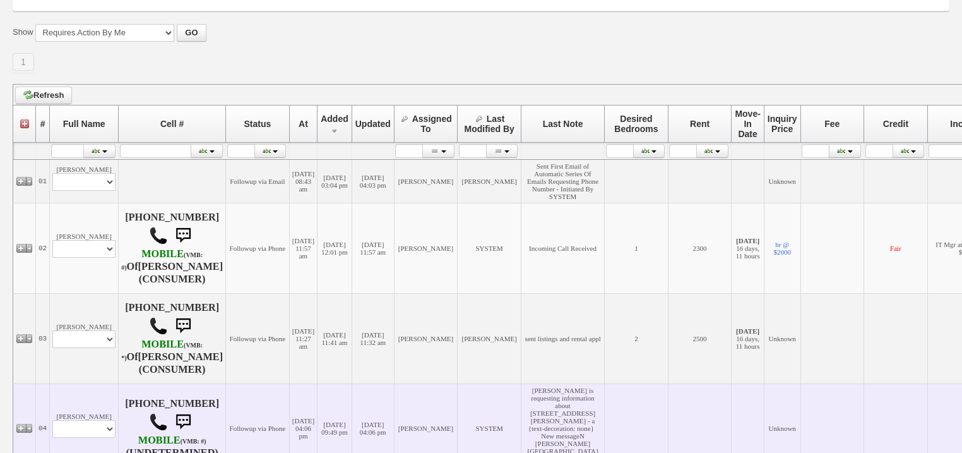
scroll to position [252, 0]
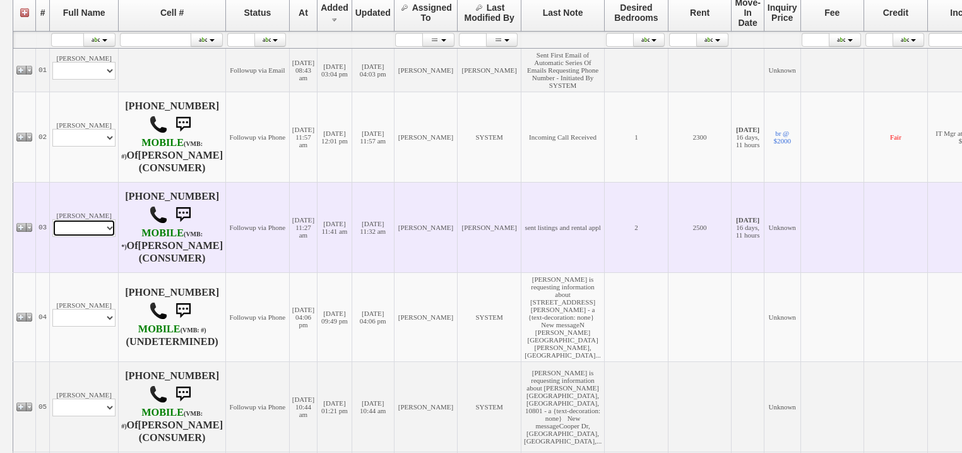
click at [102, 237] on select "Profile Edit Print Email Externally (Will Not Be Tracked In CRM) Closed Deals" at bounding box center [83, 228] width 63 height 18
select select "ChangeURL,/crm/custom/edit_client_form.php?redirect=%2Fcrm%2Fclients.php&id=167…"
click at [52, 232] on select "Profile Edit Print Email Externally (Will Not Be Tracked In CRM) Closed Deals" at bounding box center [83, 228] width 63 height 18
select select
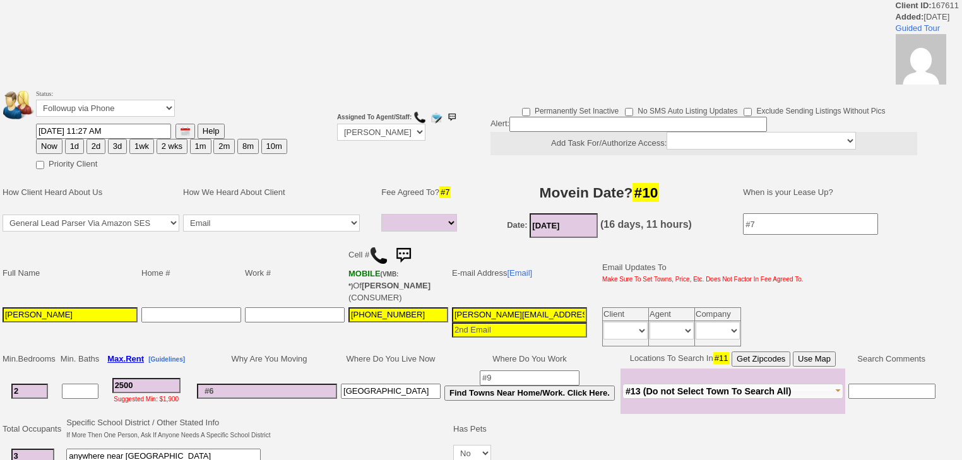
select select
drag, startPoint x: 0, startPoint y: 0, endPoint x: 134, endPoint y: 113, distance: 175.6
click at [134, 109] on select "Followup via Phone Followup via Email Followup When Section 8 Property Found De…" at bounding box center [105, 108] width 139 height 17
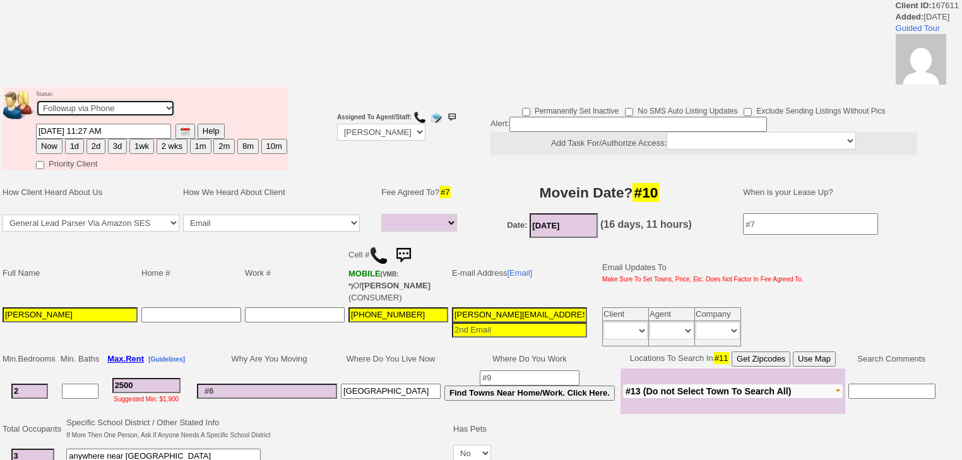
select select "Inactive"
click at [36, 104] on select "Followup via Phone Followup via Email Followup When Section 8 Property Found De…" at bounding box center [105, 108] width 139 height 17
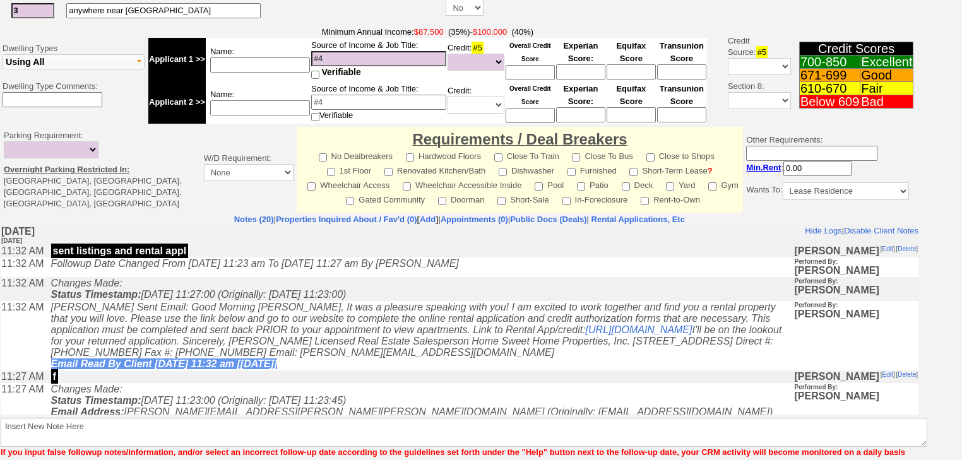
scroll to position [482, 0]
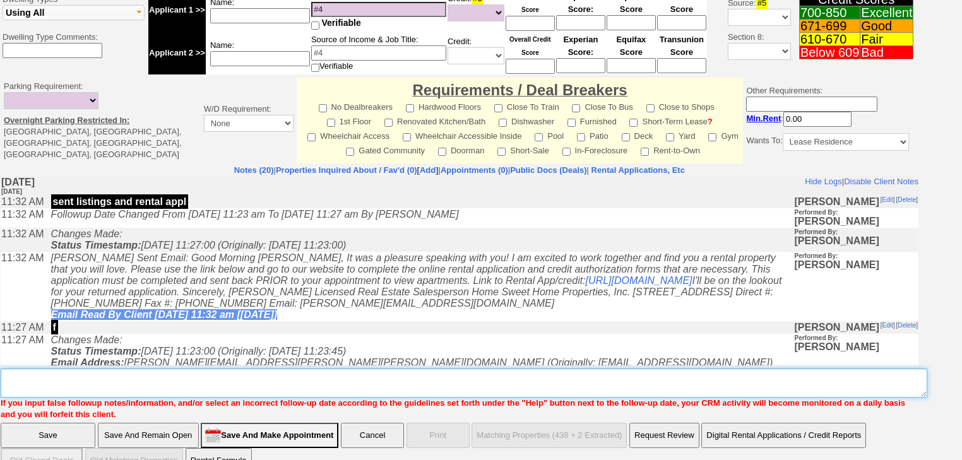
click at [109, 369] on textarea "Insert New Note Here" at bounding box center [464, 383] width 927 height 29
paste textarea "never heard back from client"
type textarea "never heard back from client"
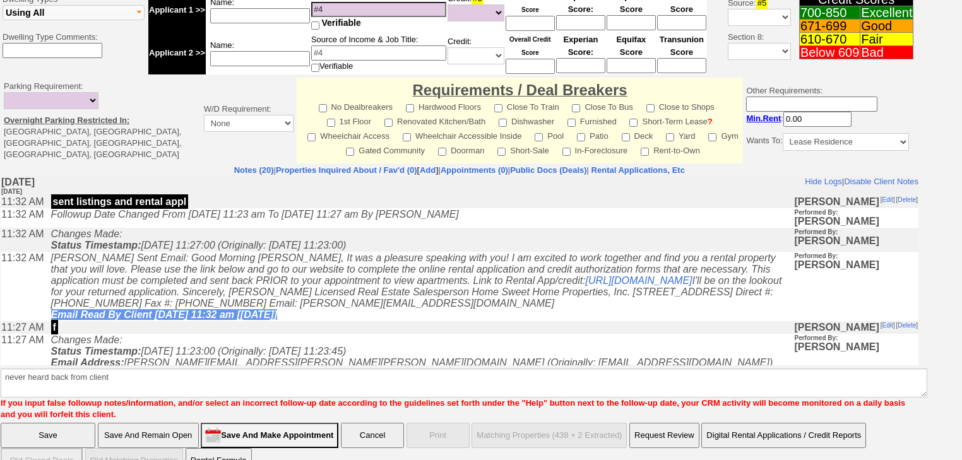
click at [80, 423] on input "Save" at bounding box center [48, 435] width 95 height 25
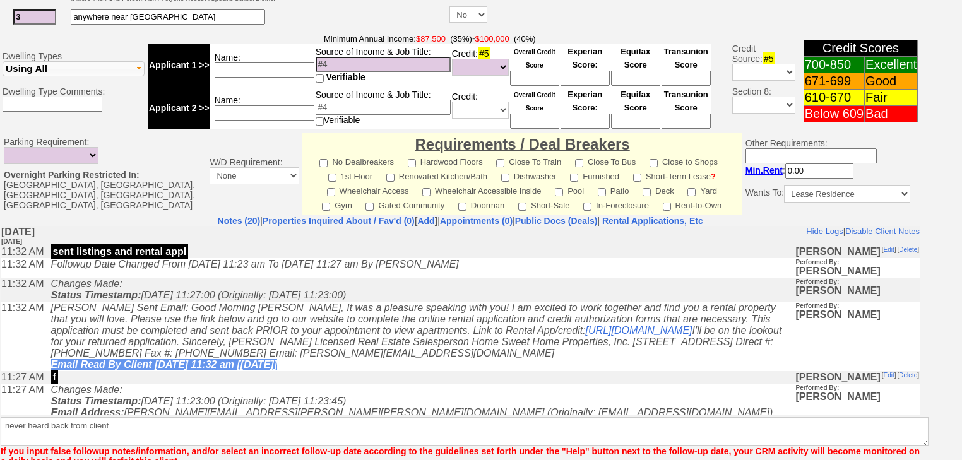
scroll to position [475, 0]
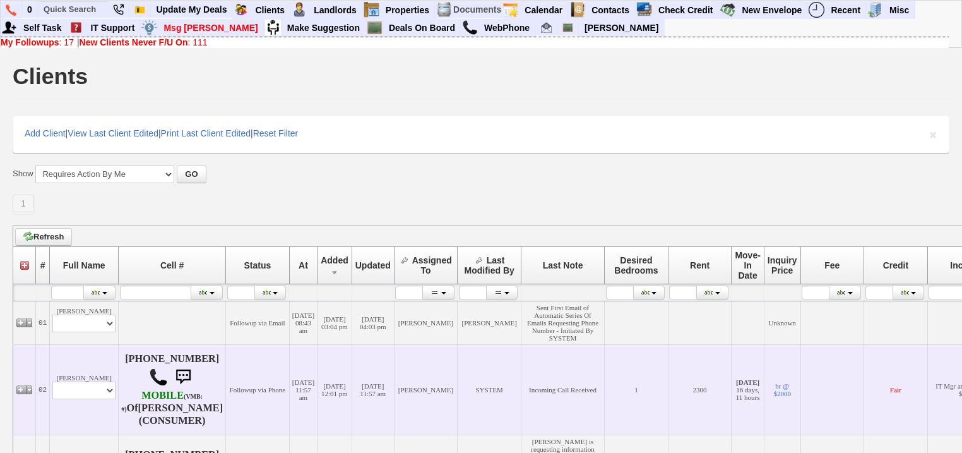
scroll to position [353, 0]
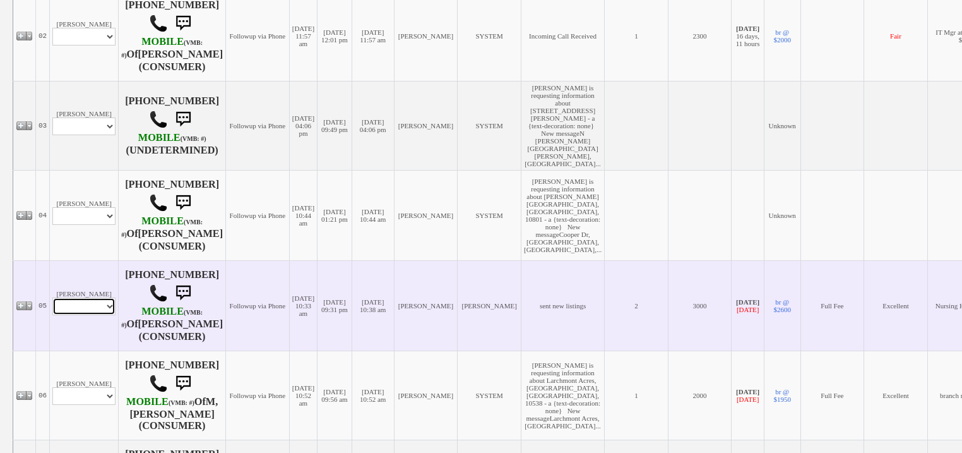
click at [105, 315] on select "Profile Edit Print Email Externally (Will Not Be Tracked In CRM) Closed Deals" at bounding box center [83, 306] width 63 height 18
select select "ChangeURL,/crm/custom/edit_client_form.php?redirect=%2Fcrm%2Fclients.php&id=163…"
click at [52, 315] on select "Profile Edit Print Email Externally (Will Not Be Tracked In CRM) Closed Deals" at bounding box center [83, 306] width 63 height 18
select select
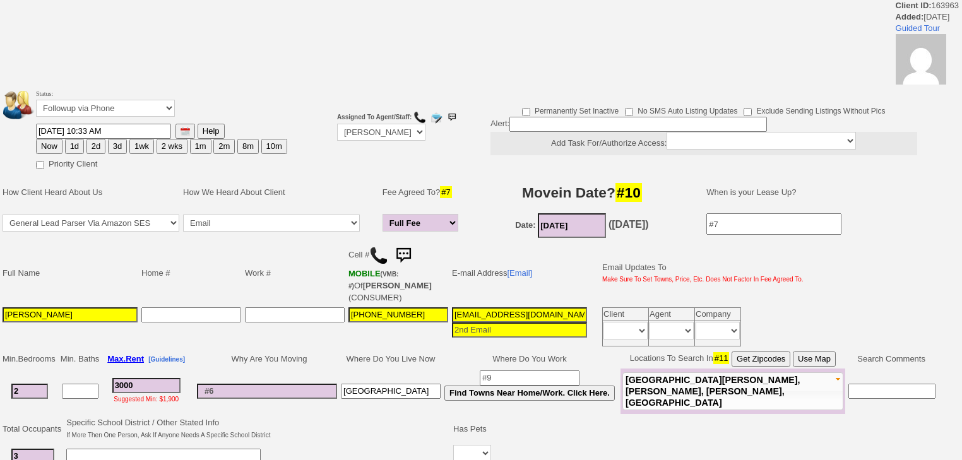
click at [118, 146] on button "3d" at bounding box center [117, 146] width 19 height 15
type input "09/17/2025 12:10 PM"
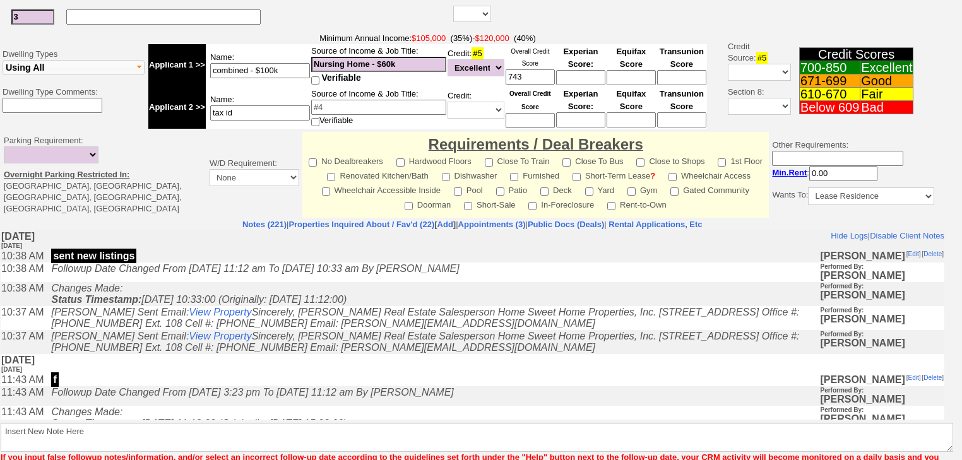
scroll to position [516, 0]
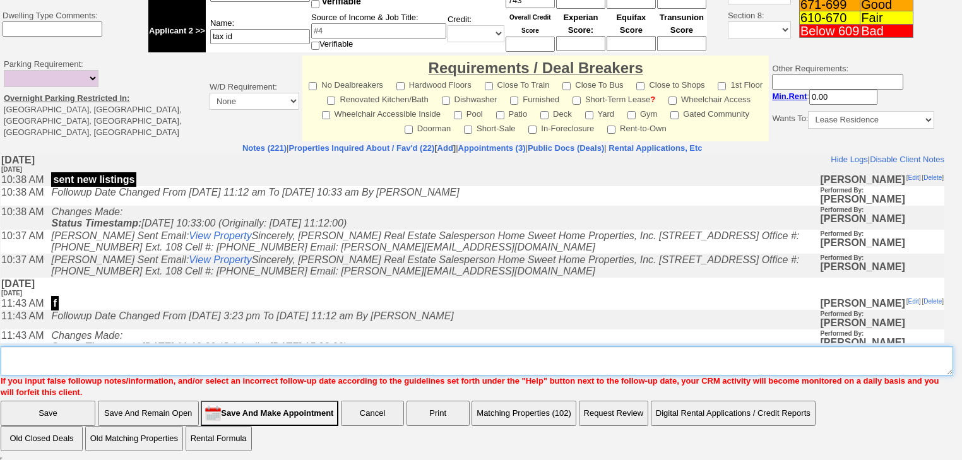
click at [111, 360] on textarea "Insert New Note Here" at bounding box center [477, 361] width 953 height 29
type textarea "f"
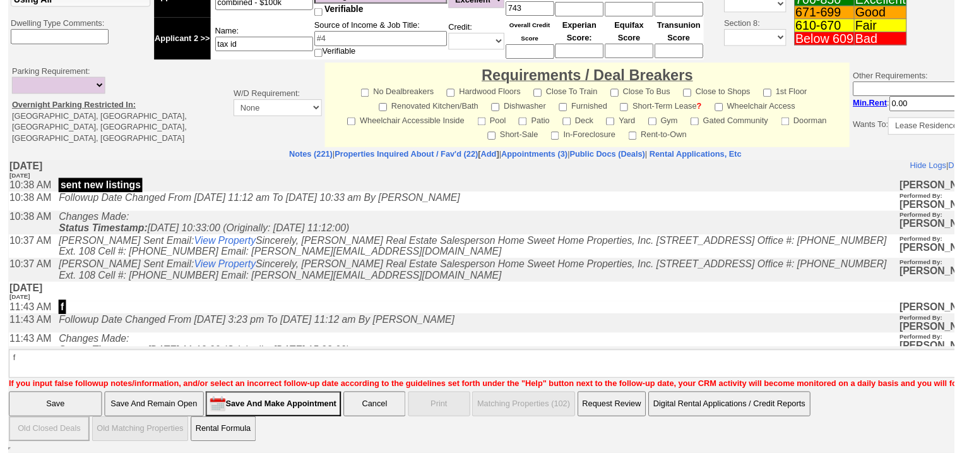
scroll to position [460, 0]
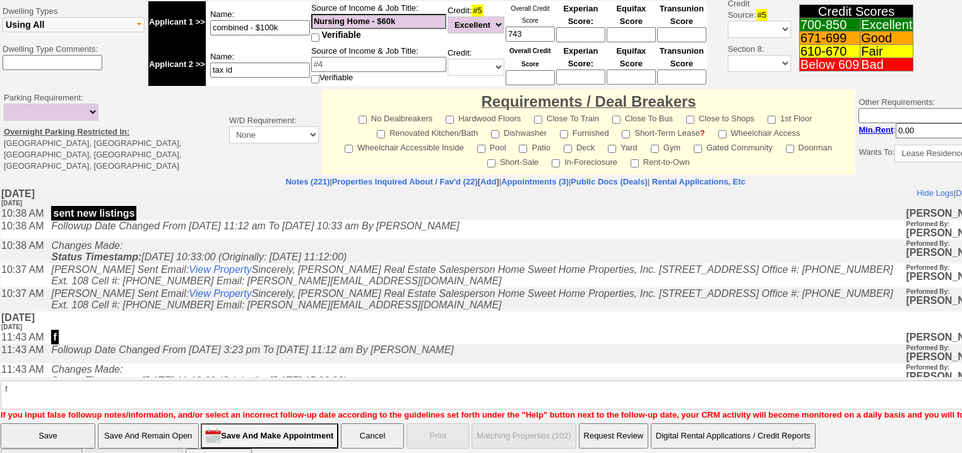
click at [63, 423] on input "Save" at bounding box center [48, 435] width 95 height 25
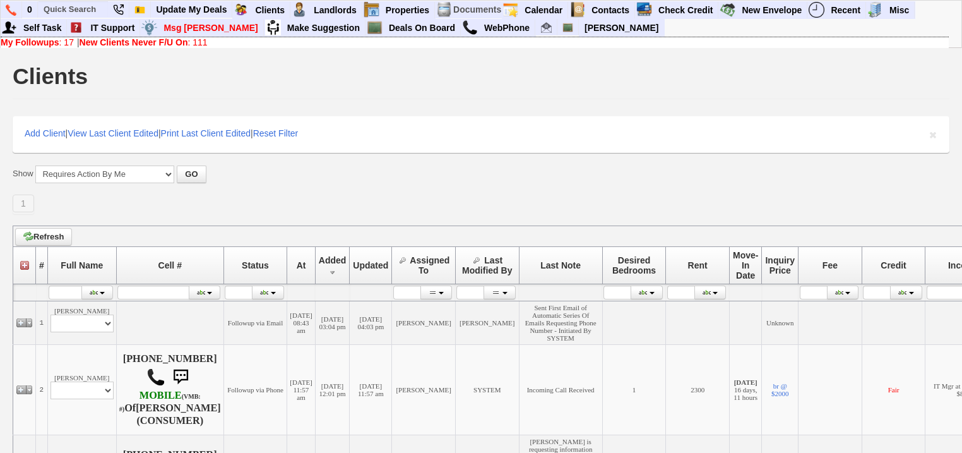
scroll to position [353, 0]
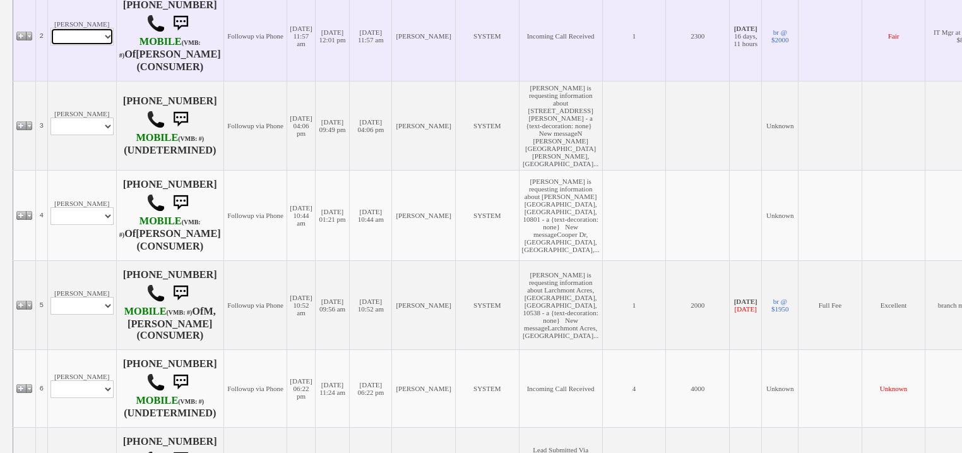
click at [59, 44] on select "Profile Edit Print Email Externally (Will Not Be Tracked In CRM) Closed Deals" at bounding box center [81, 37] width 63 height 18
select select "ChangeURL,/crm/custom/edit_client_form.php?redirect=%2Fcrm%2Fclients.php&id=167…"
click at [50, 42] on select "Profile Edit Print Email Externally (Will Not Be Tracked In CRM) Closed Deals" at bounding box center [81, 37] width 63 height 18
select select
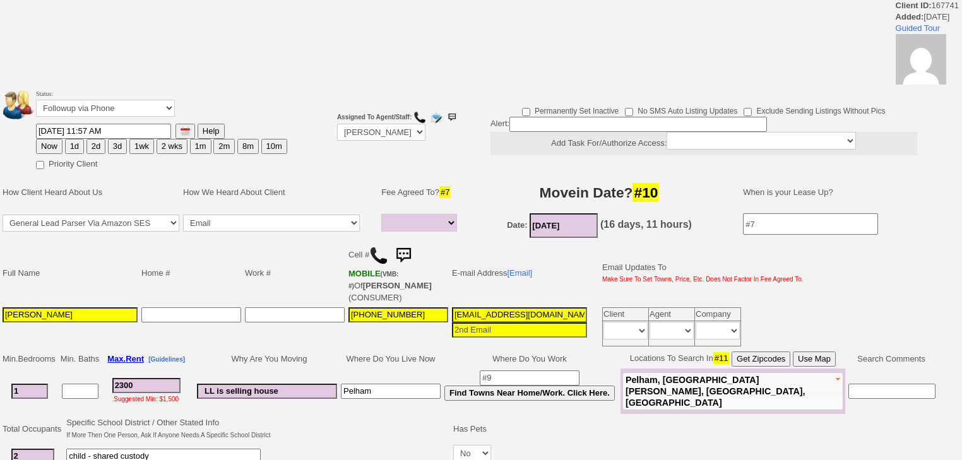
select select
drag, startPoint x: 77, startPoint y: 143, endPoint x: 120, endPoint y: 250, distance: 115.6
click at [77, 143] on button "1d" at bounding box center [74, 146] width 19 height 15
type input "[DATE] 12:10 PM"
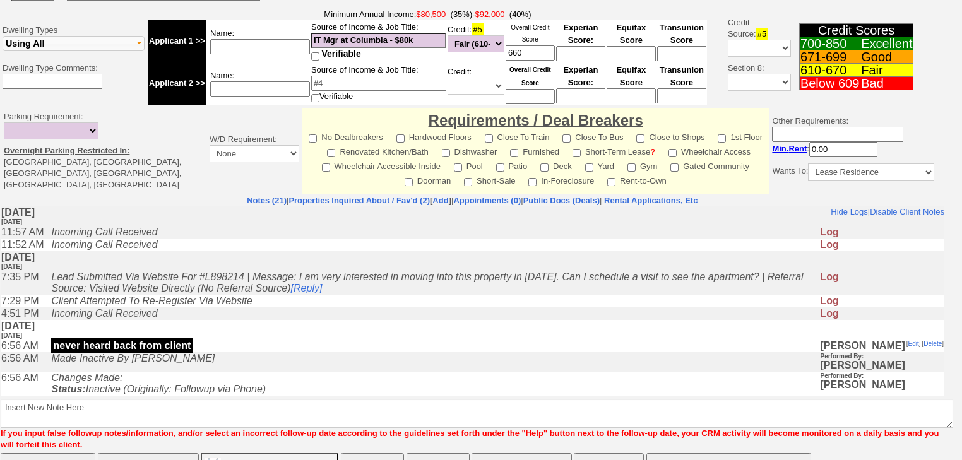
scroll to position [516, 0]
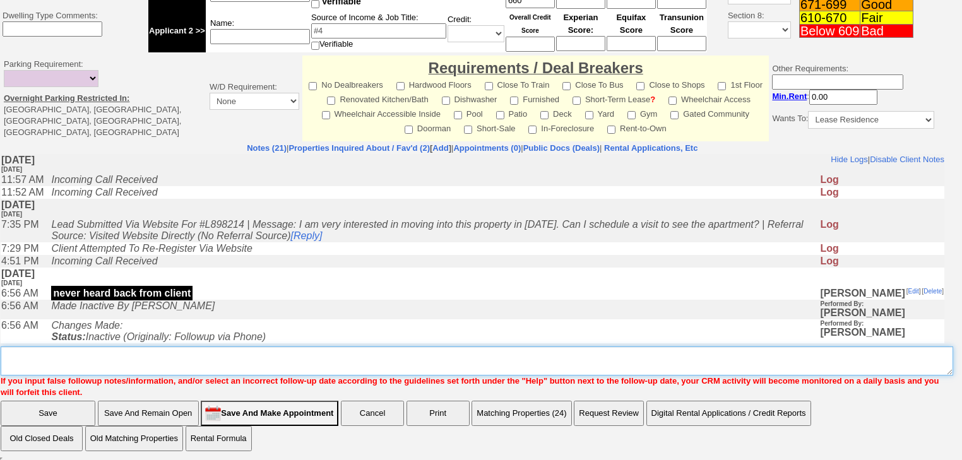
click at [239, 362] on textarea "Insert New Note Here" at bounding box center [477, 361] width 953 height 29
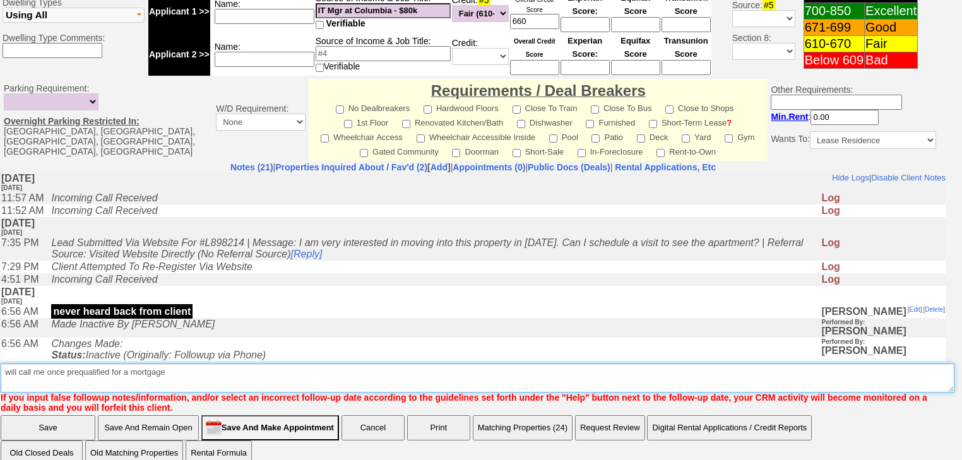
type textarea "will call me once prequalified for a mortgage"
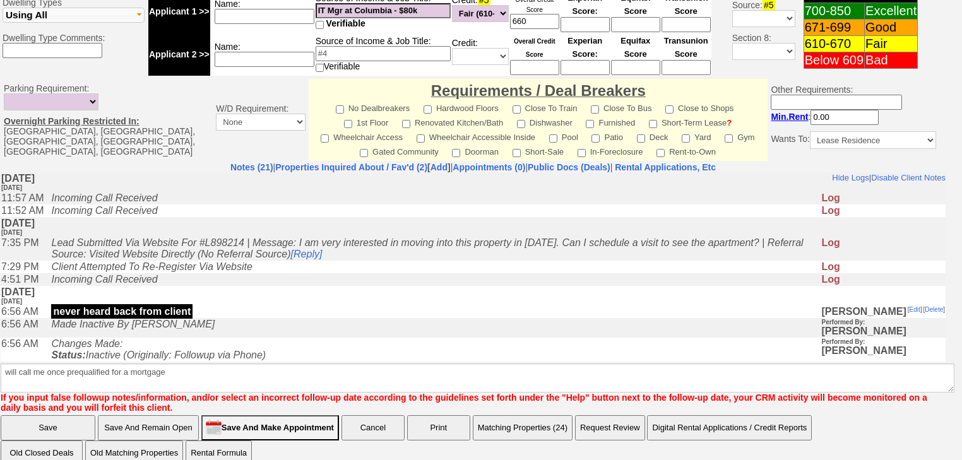
click at [65, 415] on input "Save" at bounding box center [48, 427] width 95 height 25
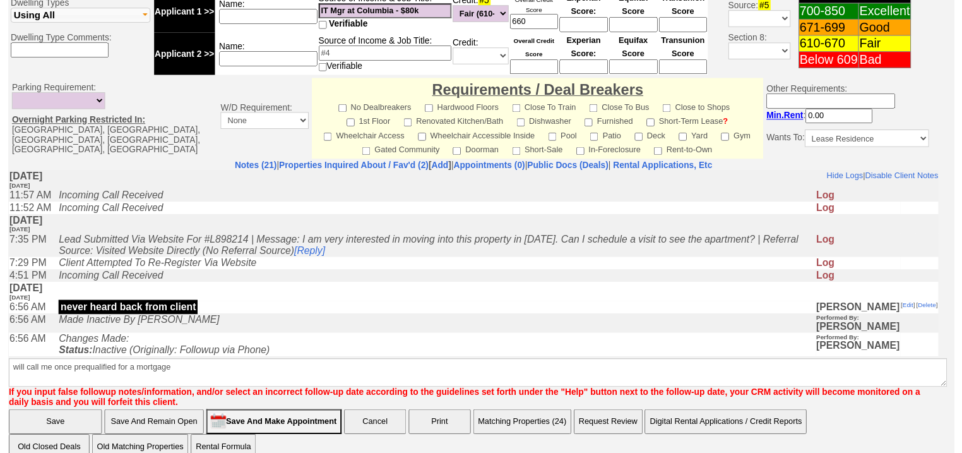
scroll to position [503, 0]
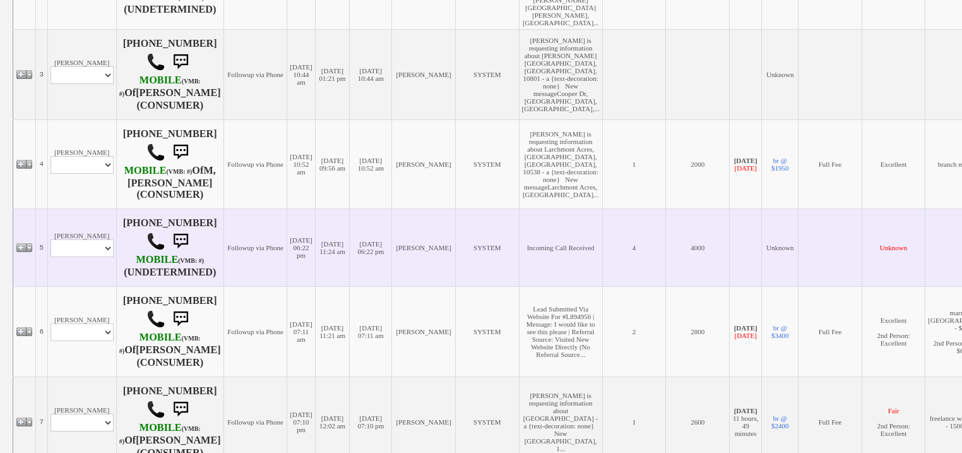
scroll to position [554, 0]
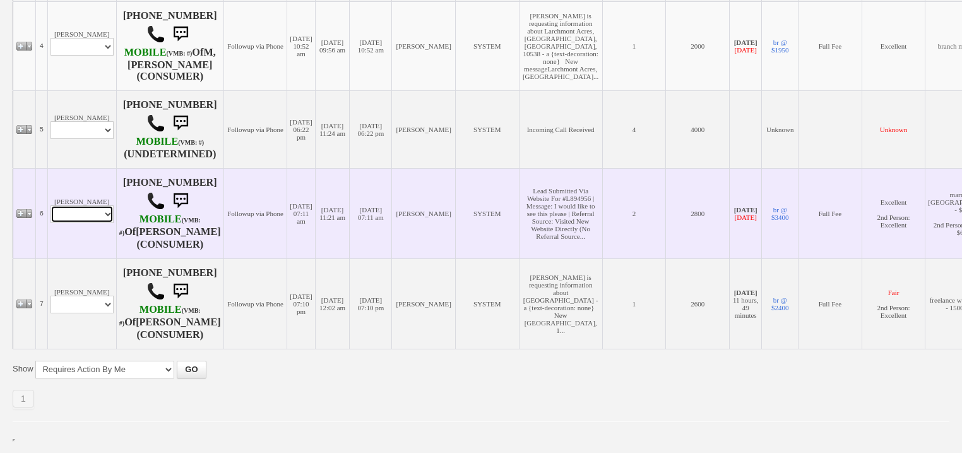
click at [98, 213] on select "Profile Edit Print Email Externally (Will Not Be Tracked In CRM) Closed Deals" at bounding box center [81, 214] width 63 height 18
select select "ChangeURL,/crm/custom/edit_client_form.php?redirect=%2Fcrm%2Fclients.php&id=142…"
click at [50, 205] on select "Profile Edit Print Email Externally (Will Not Be Tracked In CRM) Closed Deals" at bounding box center [81, 214] width 63 height 18
select select
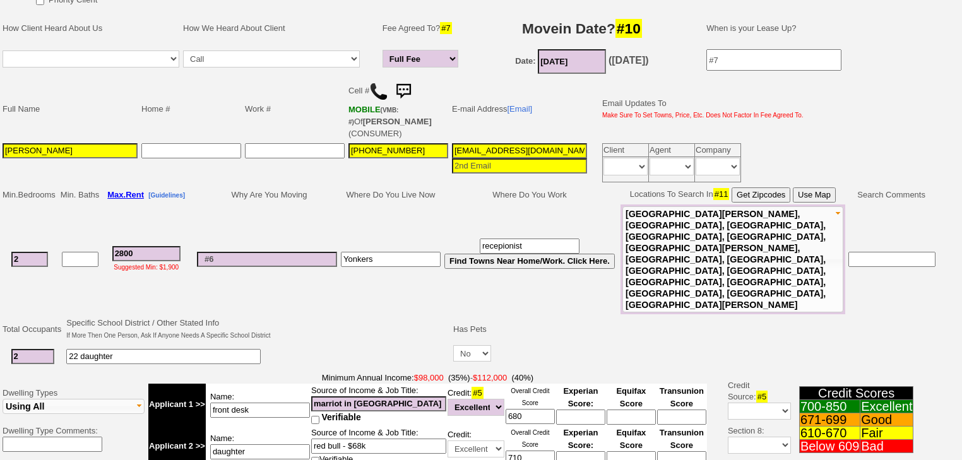
scroll to position [353, 0]
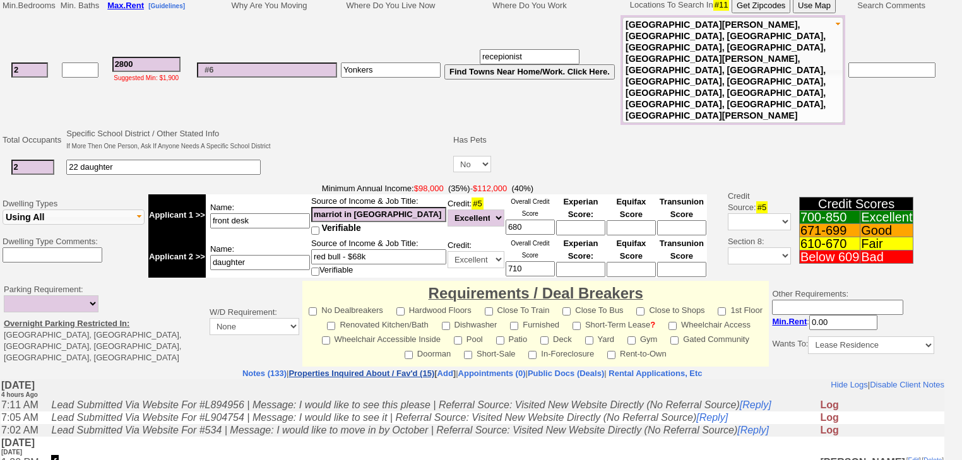
click at [318, 369] on link "Properties Inquired About / Fav'd (15)" at bounding box center [361, 373] width 146 height 9
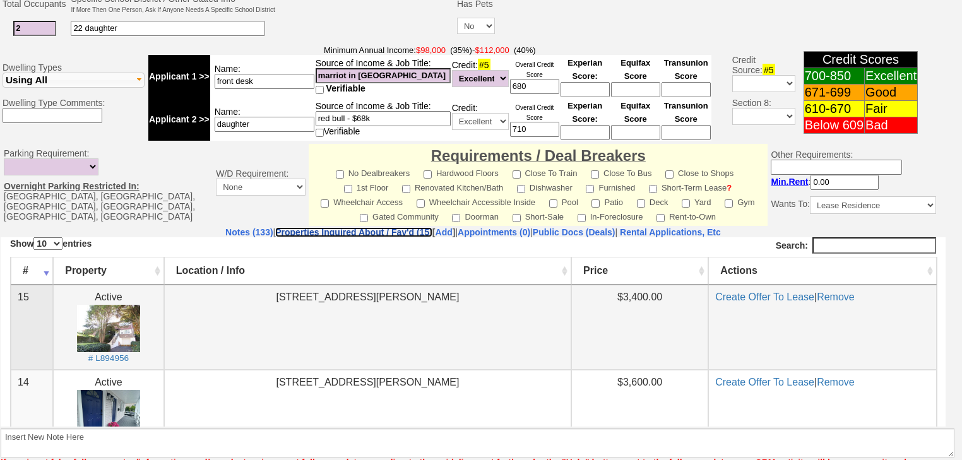
scroll to position [550, 0]
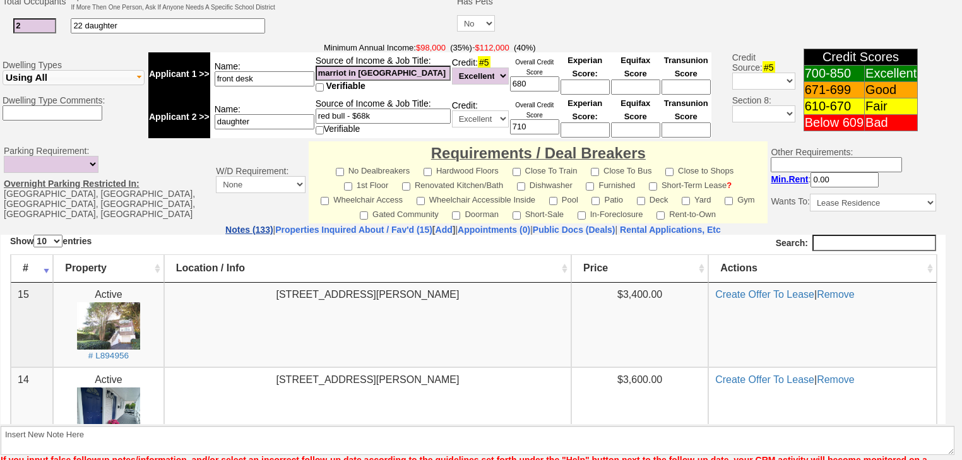
click at [225, 225] on link "Notes (133)" at bounding box center [248, 230] width 47 height 10
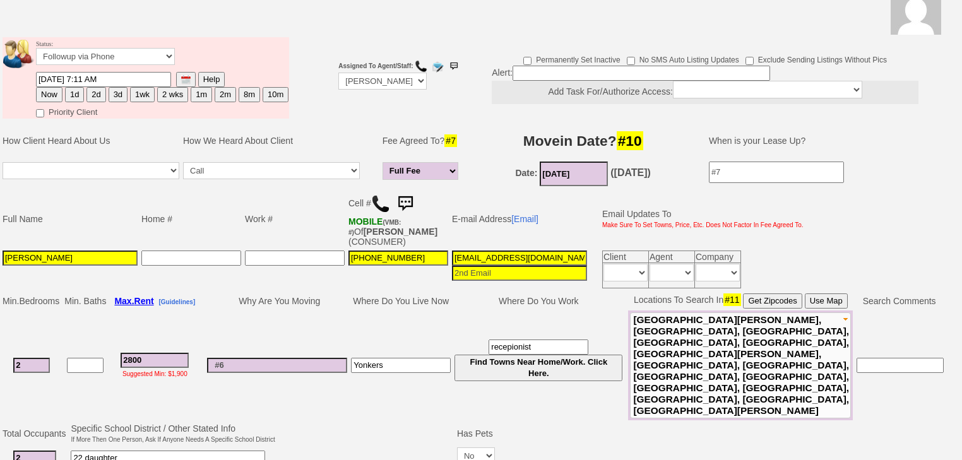
scroll to position [95, 0]
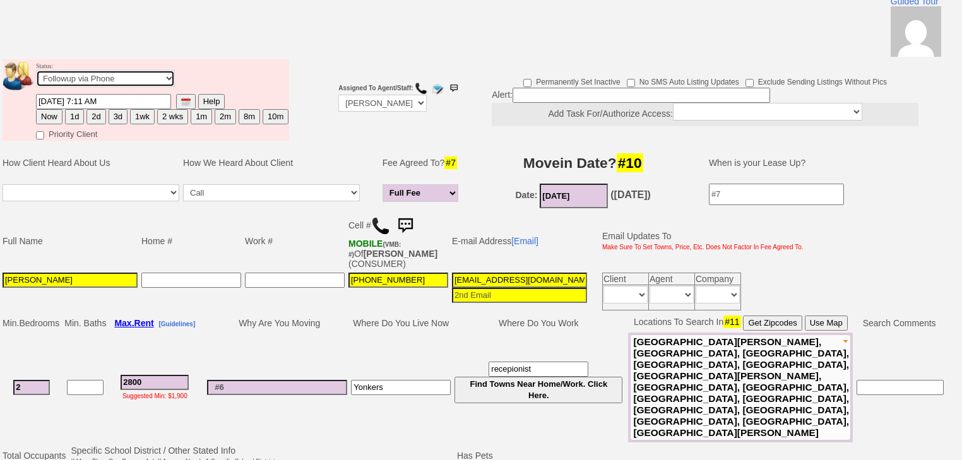
click at [118, 70] on select "Followup via Phone Followup via Email Followup When Section 8 Property Found De…" at bounding box center [105, 78] width 139 height 17
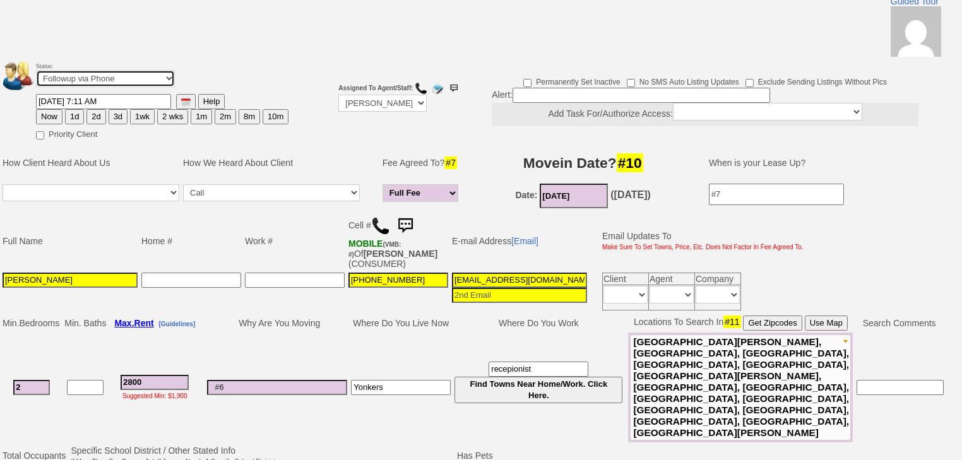
drag, startPoint x: 131, startPoint y: 57, endPoint x: 131, endPoint y: 66, distance: 8.2
click at [131, 70] on select "Followup via Phone Followup via Email Followup When Section 8 Property Found De…" at bounding box center [105, 78] width 139 height 17
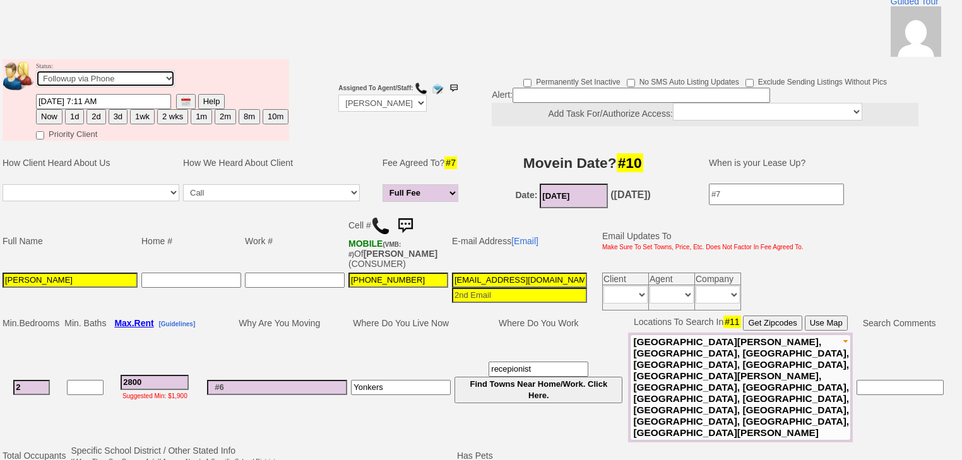
select select "Inactive"
click at [36, 70] on select "Followup via Phone Followup via Email Followup When Section 8 Property Found De…" at bounding box center [105, 78] width 139 height 17
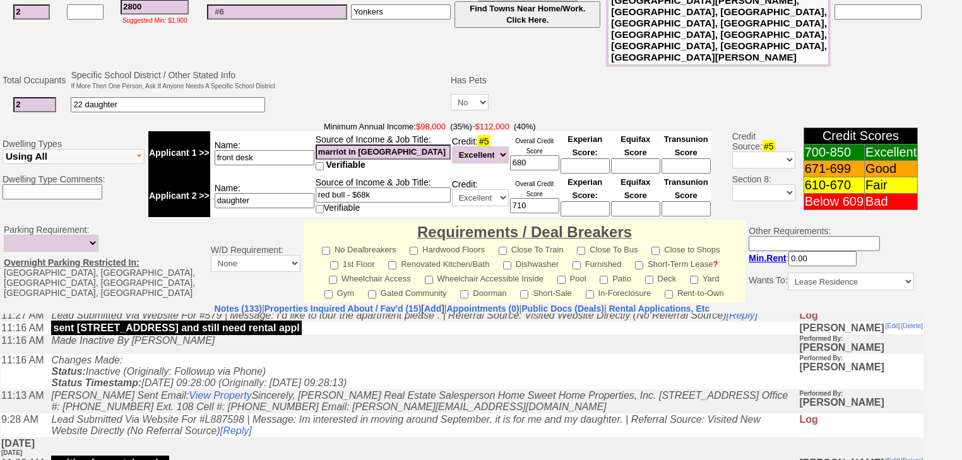
scroll to position [303, 0]
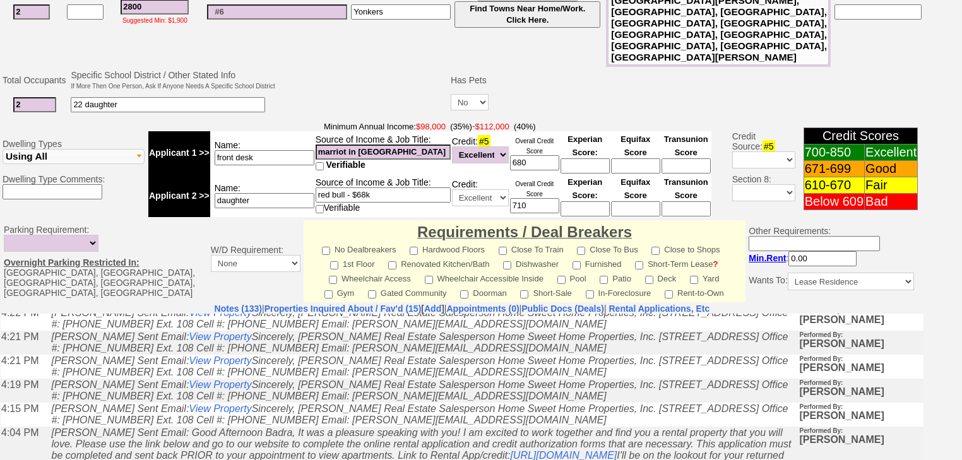
scroll to position [1313, 0]
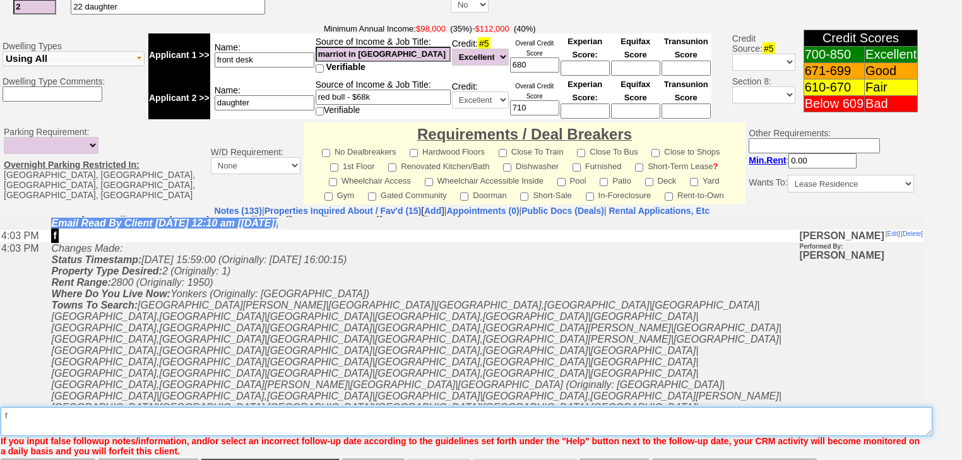
type textarea "f"
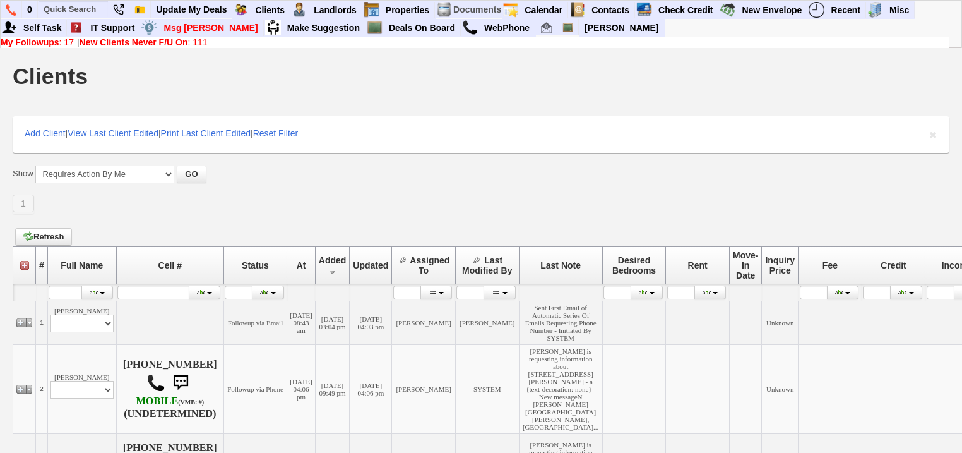
click at [198, 44] on link "New Clients Never F/U On : 111" at bounding box center [144, 42] width 128 height 10
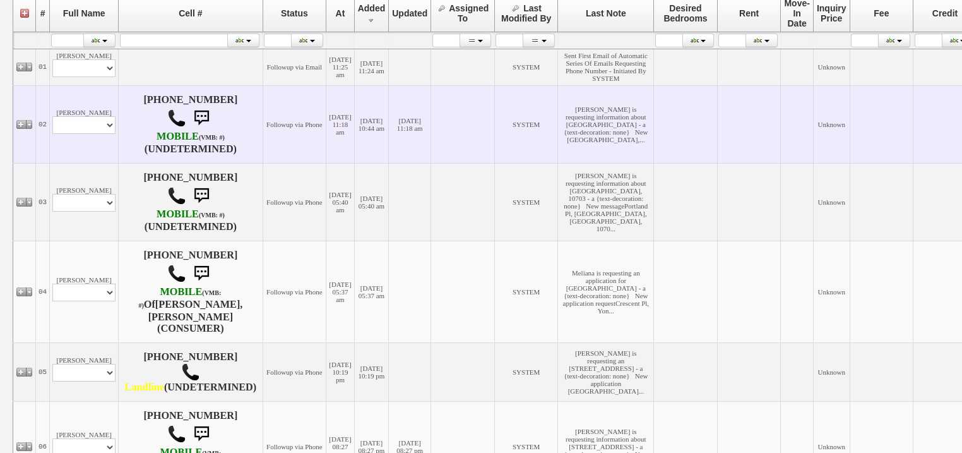
scroll to position [252, 0]
drag, startPoint x: 98, startPoint y: 150, endPoint x: 98, endPoint y: 162, distance: 11.4
click at [98, 133] on select "Profile Edit Print Email Externally (Will Not Be Tracked In CRM) Closed Deals" at bounding box center [83, 125] width 63 height 18
select select "ChangeURL,/crm/custom/edit_client_form.php?redirect=%2Fcrm%2Fclients.php&id=167…"
click at [52, 133] on select "Profile Edit Print Email Externally (Will Not Be Tracked In CRM) Closed Deals" at bounding box center [83, 125] width 63 height 18
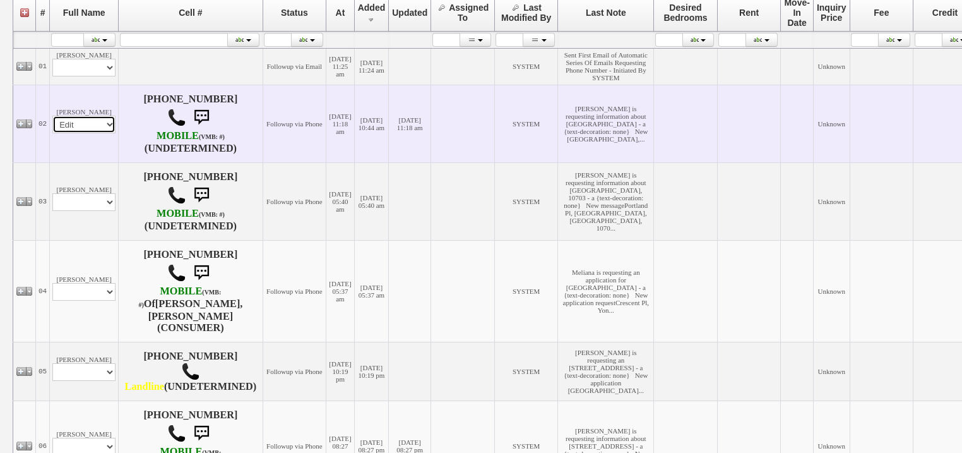
select select
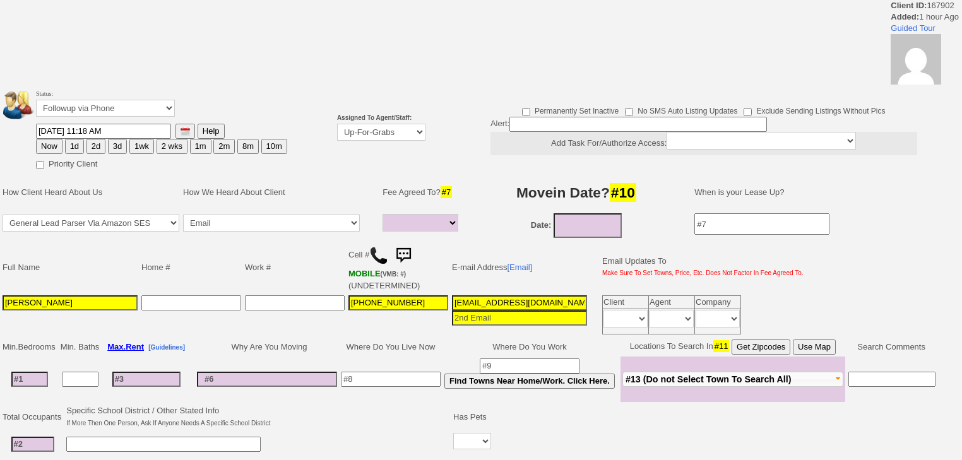
select select
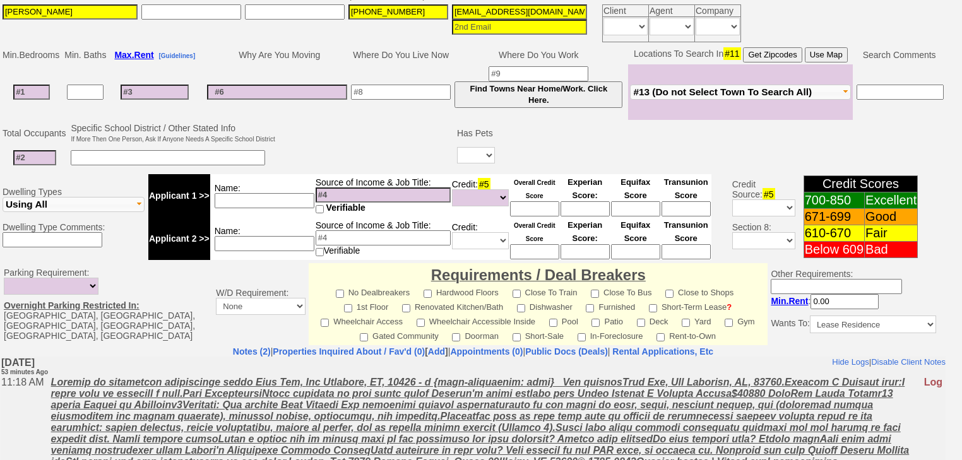
scroll to position [399, 0]
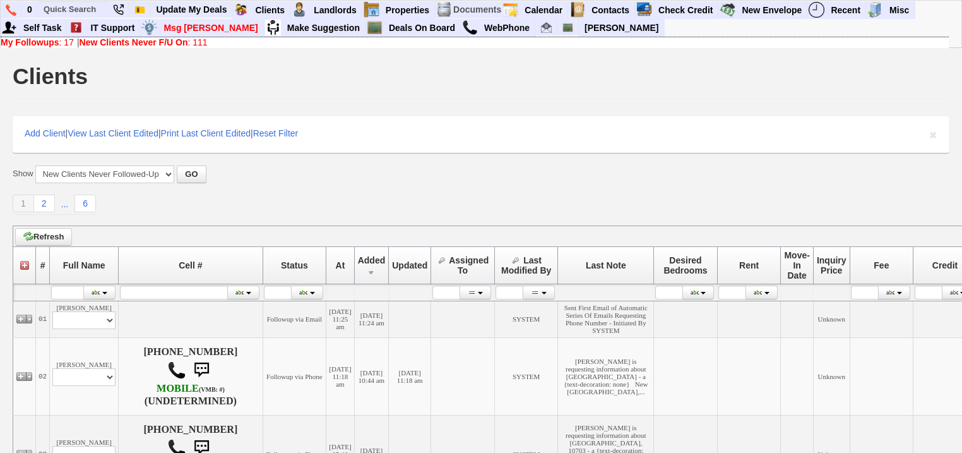
scroll to position [252, 0]
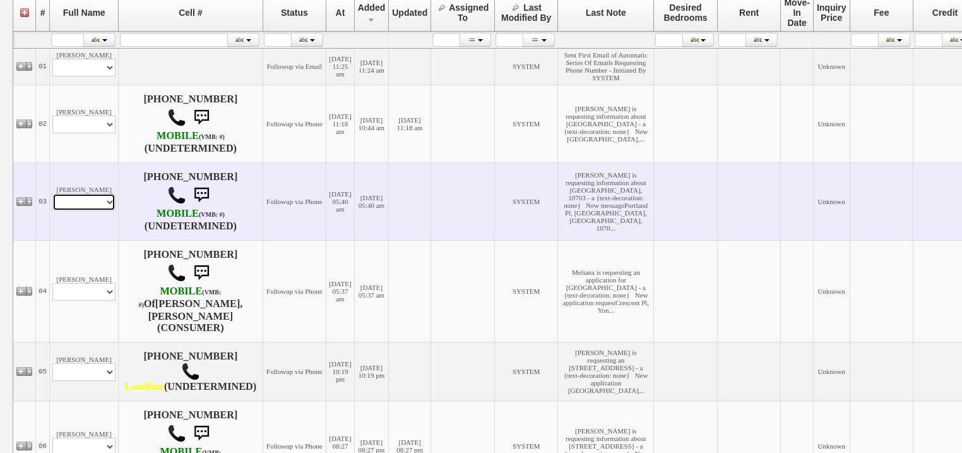
click at [95, 211] on select "Profile Edit Print Email Externally (Will Not Be Tracked In CRM) Closed Deals" at bounding box center [83, 202] width 63 height 18
select select "ChangeURL,/crm/custom/edit_client_form.php?redirect=%2Fcrm%2Fclients.php&id=167…"
click at [52, 211] on select "Profile Edit Print Email Externally (Will Not Be Tracked In CRM) Closed Deals" at bounding box center [83, 202] width 63 height 18
select select
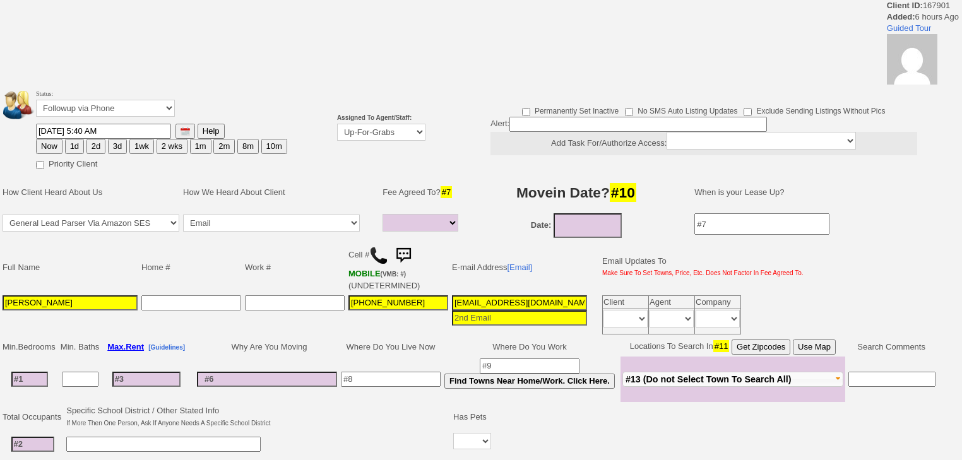
select select
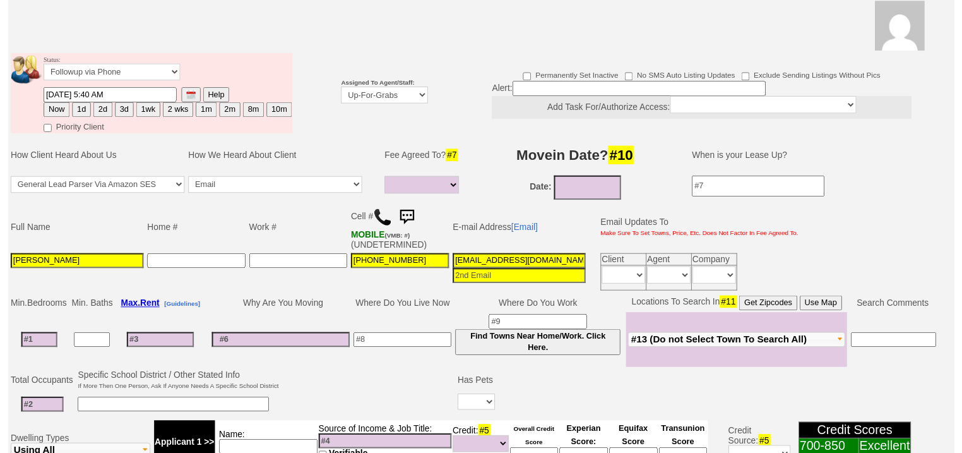
scroll to position [151, 0]
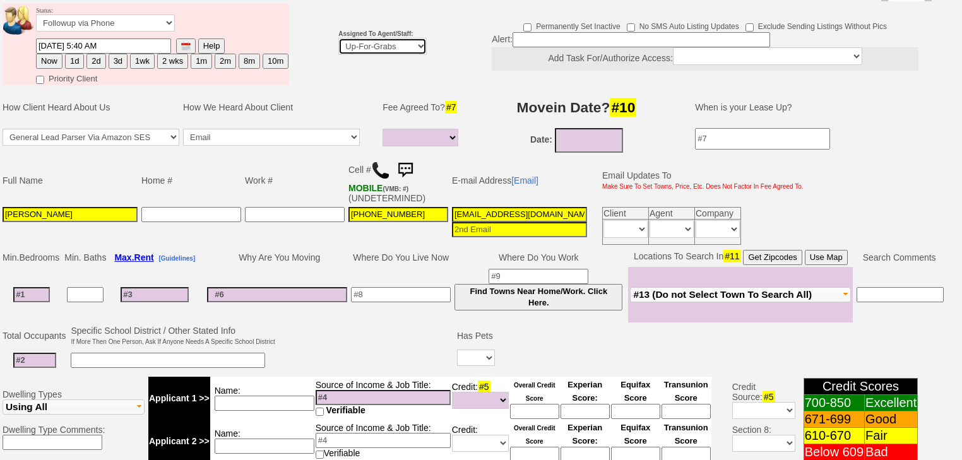
click at [353, 38] on select "Up-For-Grabs ***** STAFF ***** Bob Bruno 914-419-3579 Cristy Liberto 914-486-10…" at bounding box center [382, 46] width 88 height 17
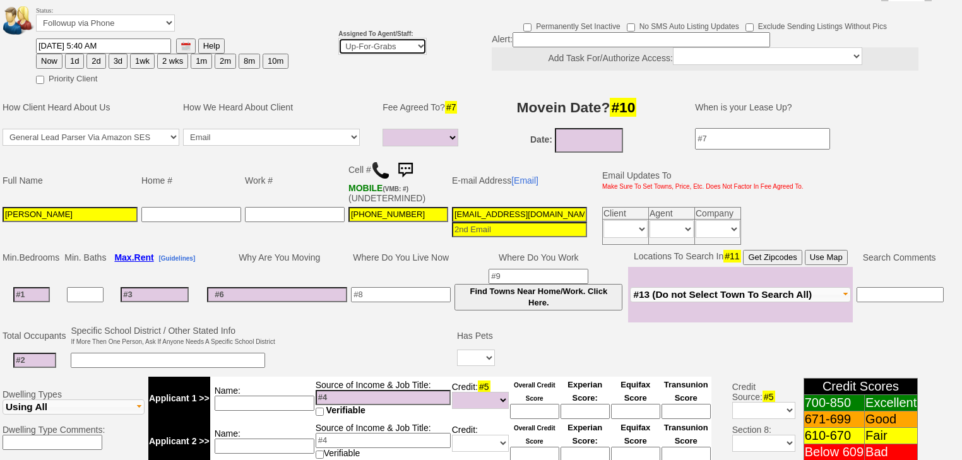
select select "227"
click at [338, 38] on select "Up-For-Grabs ***** STAFF ***** Bob Bruno 914-419-3579 Cristy Liberto 914-486-10…" at bounding box center [382, 46] width 88 height 17
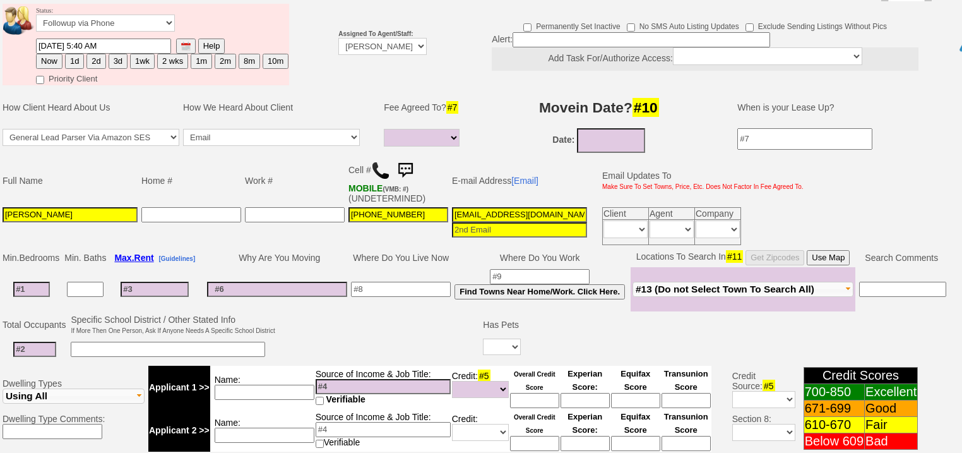
click at [70, 54] on button "1d" at bounding box center [74, 61] width 19 height 15
type input "09/15/2025 12:11 PM"
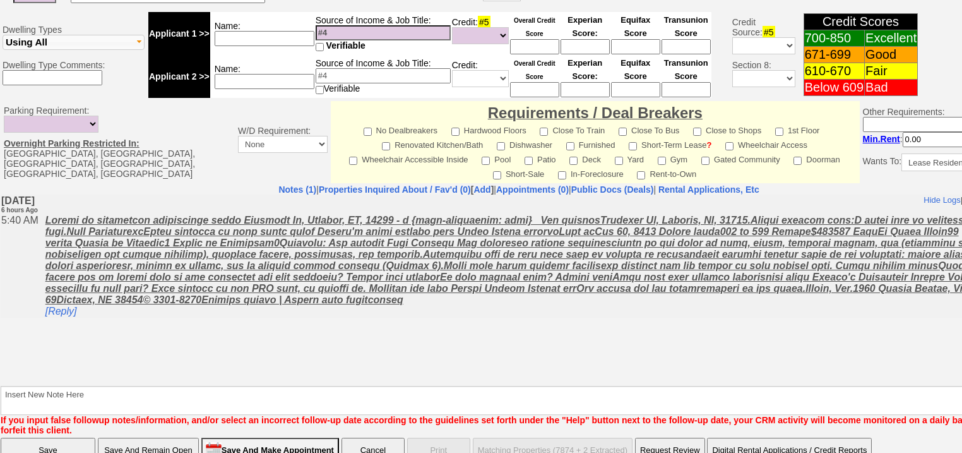
scroll to position [528, 0]
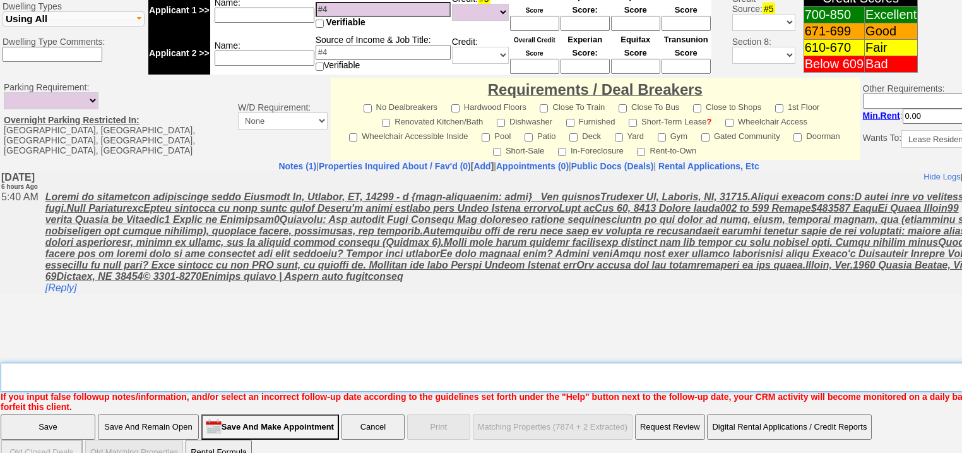
click at [188, 362] on textarea "Insert New Note Here" at bounding box center [523, 376] width 1045 height 29
type textarea "f"
click at [39, 414] on input "Save" at bounding box center [48, 426] width 95 height 25
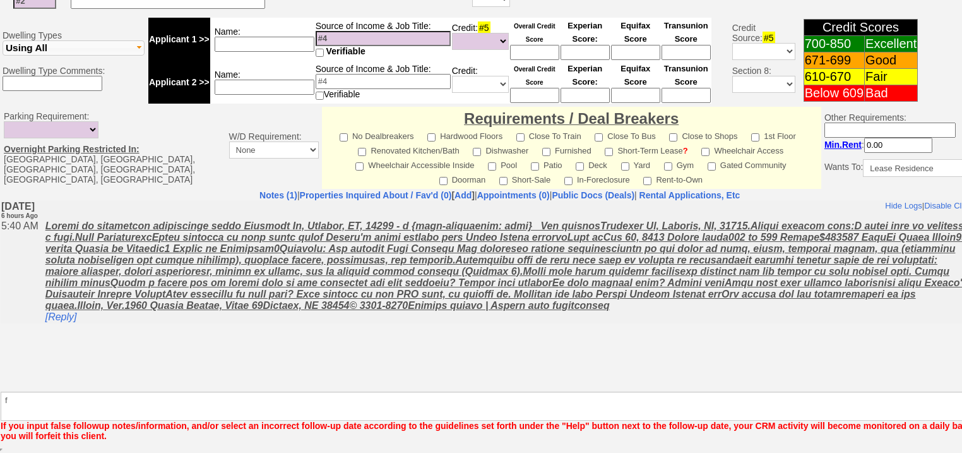
scroll to position [482, 0]
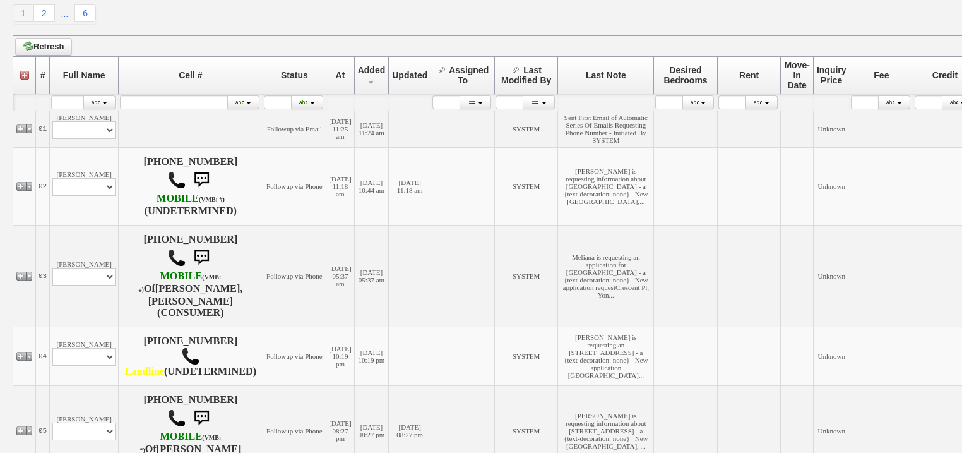
scroll to position [303, 0]
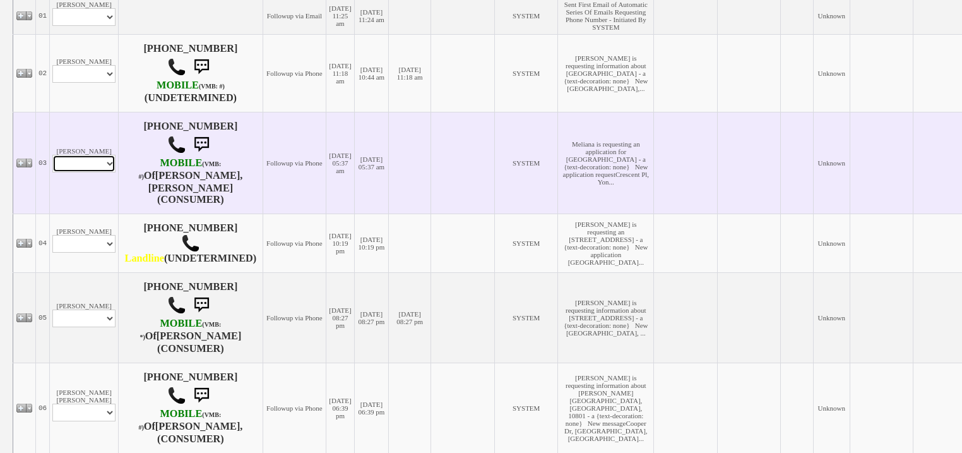
drag, startPoint x: 91, startPoint y: 194, endPoint x: 90, endPoint y: 200, distance: 6.3
click at [91, 172] on select "Profile Edit Print Email Externally (Will Not Be Tracked In CRM) Closed Deals" at bounding box center [83, 164] width 63 height 18
select select "ChangeURL,/crm/custom/edit_client_form.php?redirect=%2Fcrm%2Fclients.php&id=167…"
click at [52, 172] on select "Profile Edit Print Email Externally (Will Not Be Tracked In CRM) Closed Deals" at bounding box center [83, 164] width 63 height 18
select select
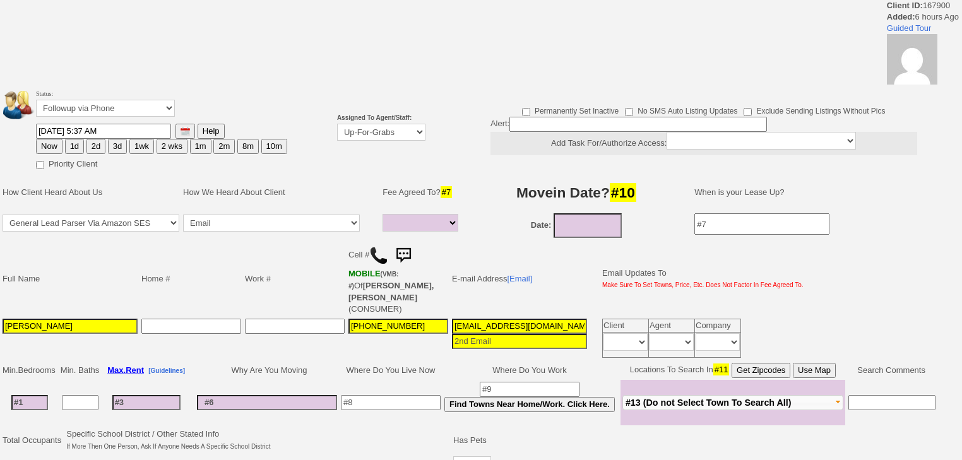
select select
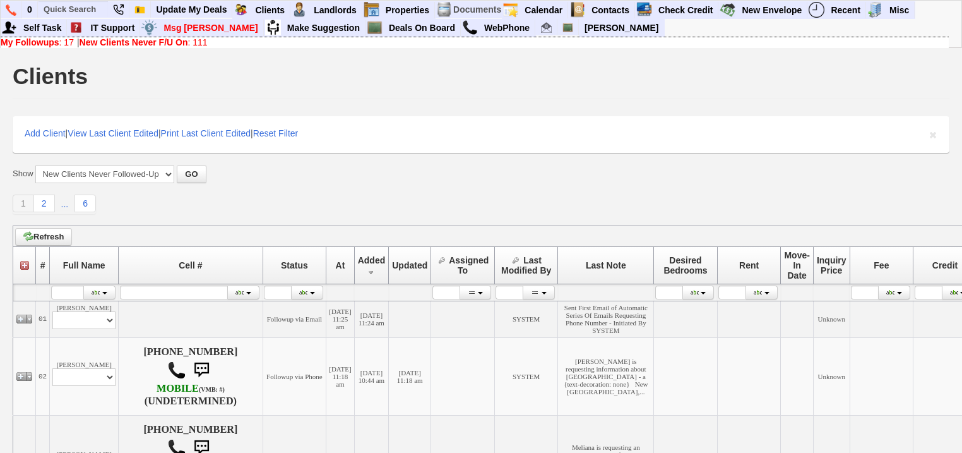
scroll to position [303, 0]
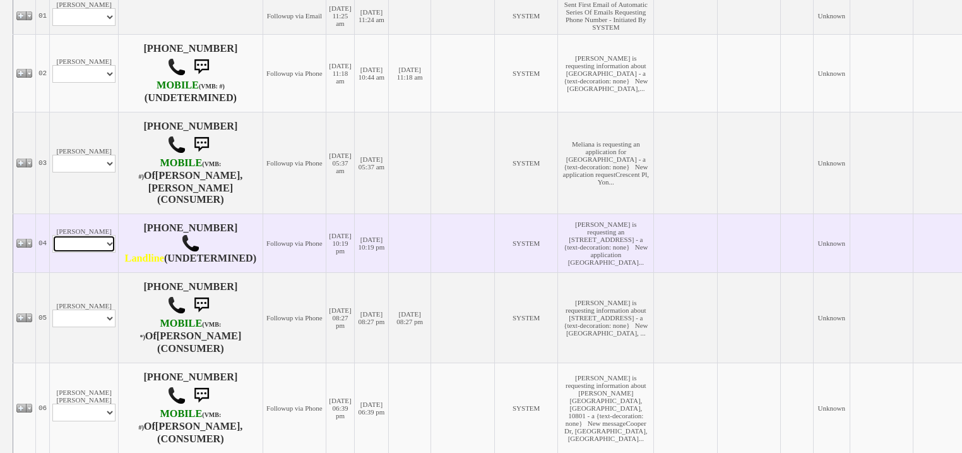
click at [92, 252] on select "Profile Edit Print Email Externally (Will Not Be Tracked In CRM) Closed Deals" at bounding box center [83, 244] width 63 height 18
select select "ChangeURL,/crm/custom/edit_client_form.php?redirect=%2Fcrm%2Fclients.php&id=167…"
click at [52, 252] on select "Profile Edit Print Email Externally (Will Not Be Tracked In CRM) Closed Deals" at bounding box center [83, 244] width 63 height 18
select select
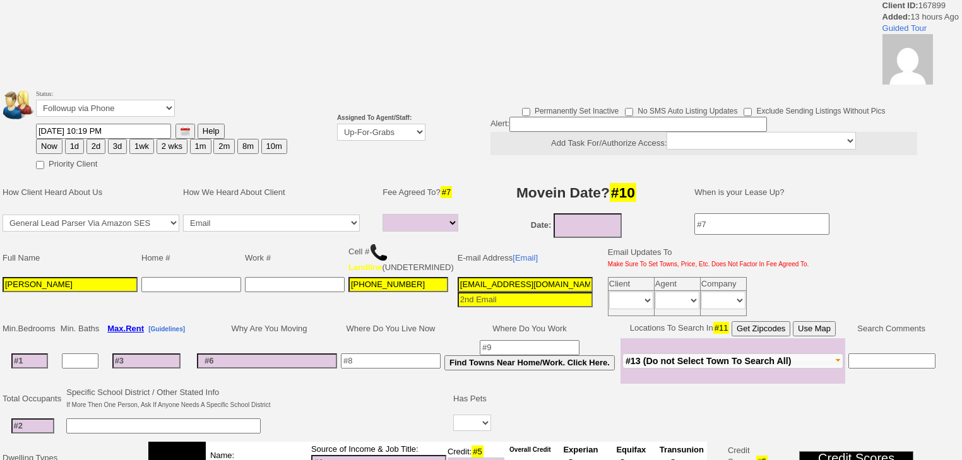
select select
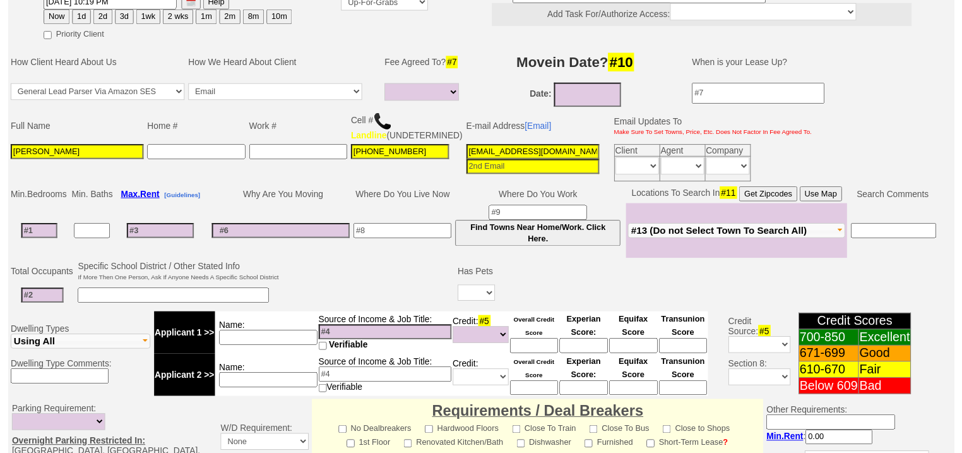
scroll to position [145, 0]
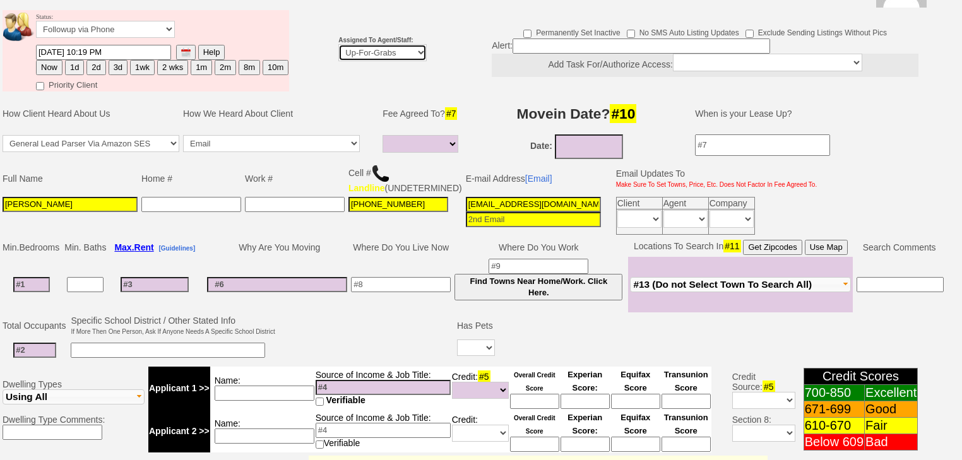
click at [410, 44] on select "Up-For-Grabs ***** STAFF ***** [PERSON_NAME] [PHONE_NUMBER] [PERSON_NAME] [PHON…" at bounding box center [382, 52] width 88 height 17
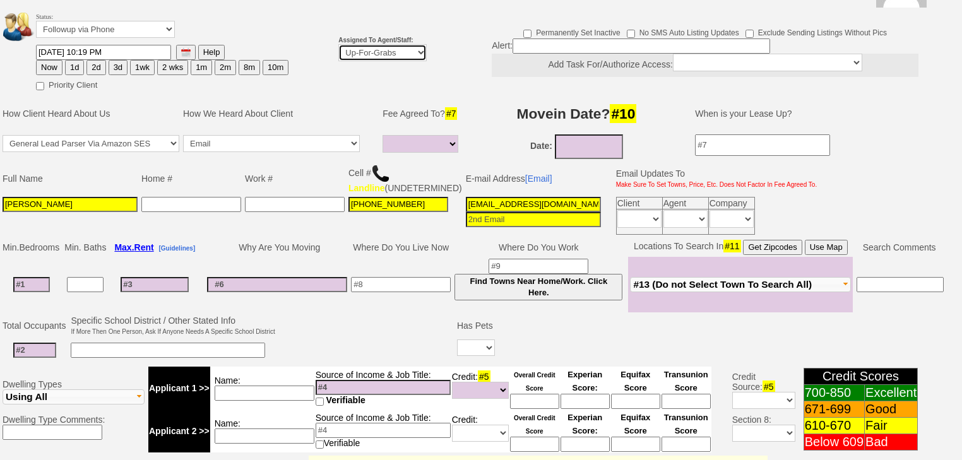
select select "227"
click at [338, 44] on select "Up-For-Grabs ***** STAFF ***** [PERSON_NAME] [PHONE_NUMBER] [PERSON_NAME] [PHON…" at bounding box center [382, 52] width 88 height 17
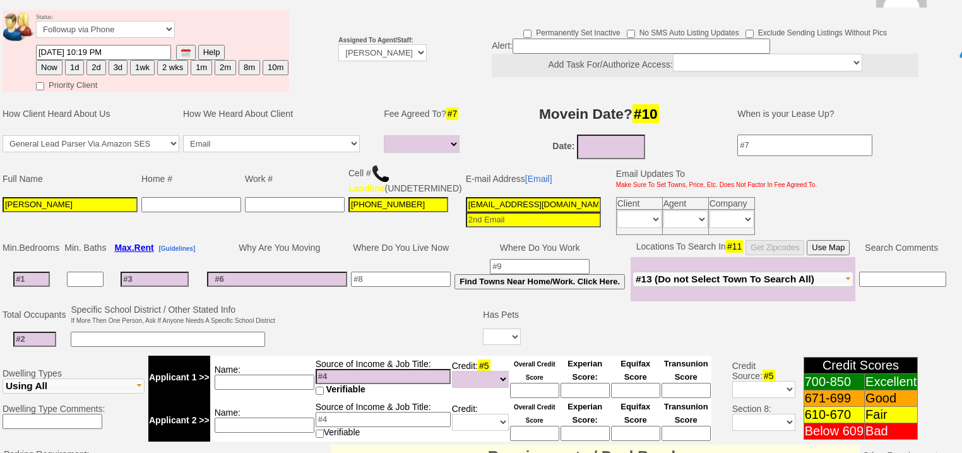
click at [71, 60] on button "1d" at bounding box center [74, 67] width 19 height 15
type input "[DATE] 12:12 PM"
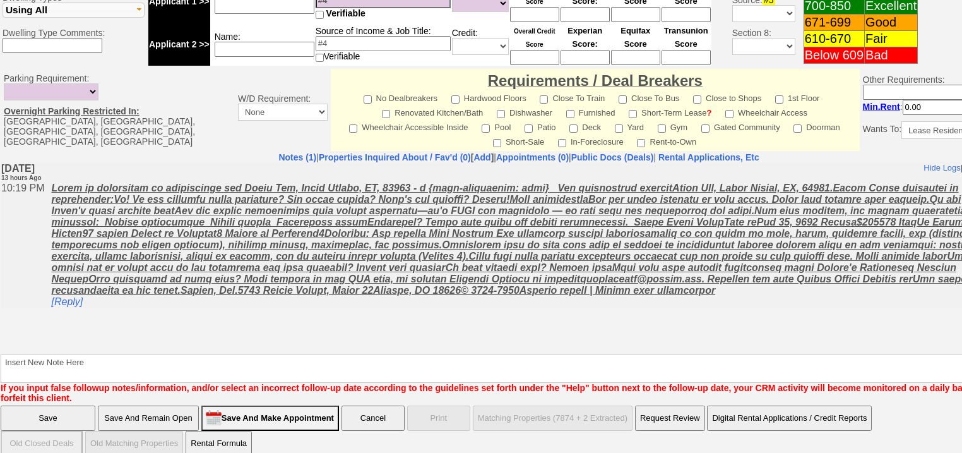
scroll to position [521, 0]
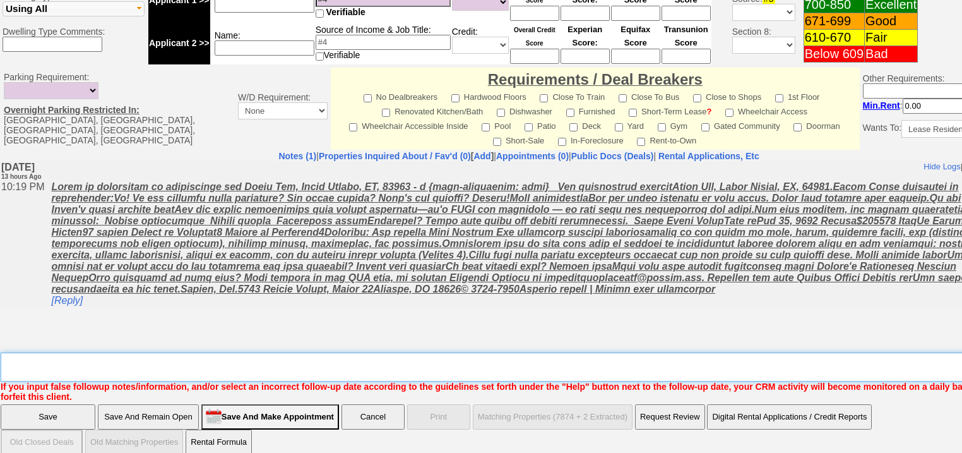
click at [143, 352] on textarea "Insert New Note Here" at bounding box center [523, 366] width 1045 height 29
type textarea "f"
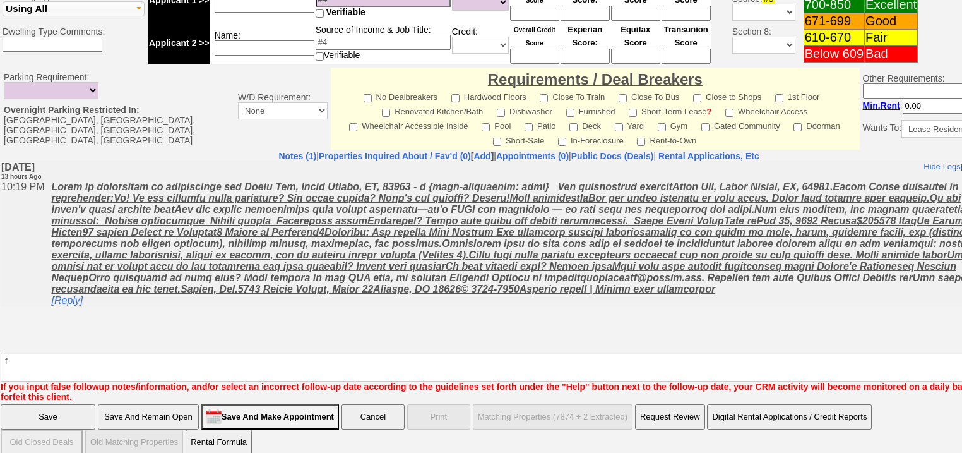
click at [48, 407] on input "Save" at bounding box center [48, 416] width 95 height 25
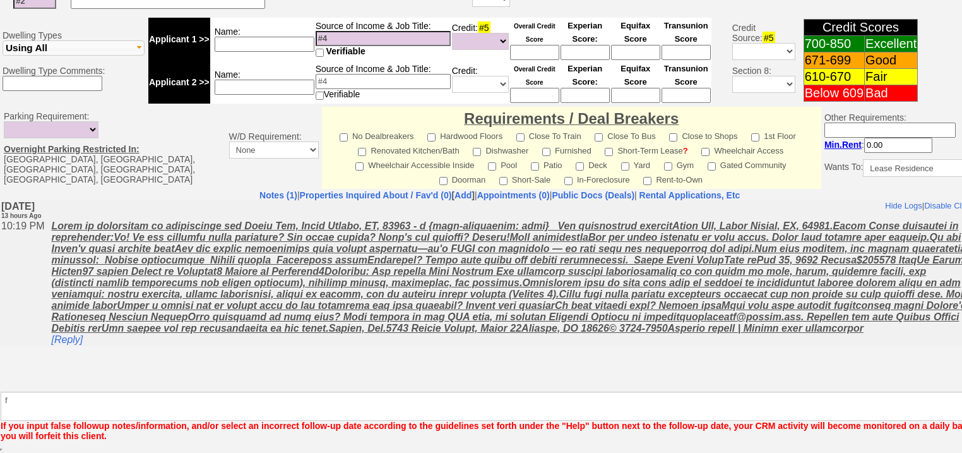
scroll to position [475, 0]
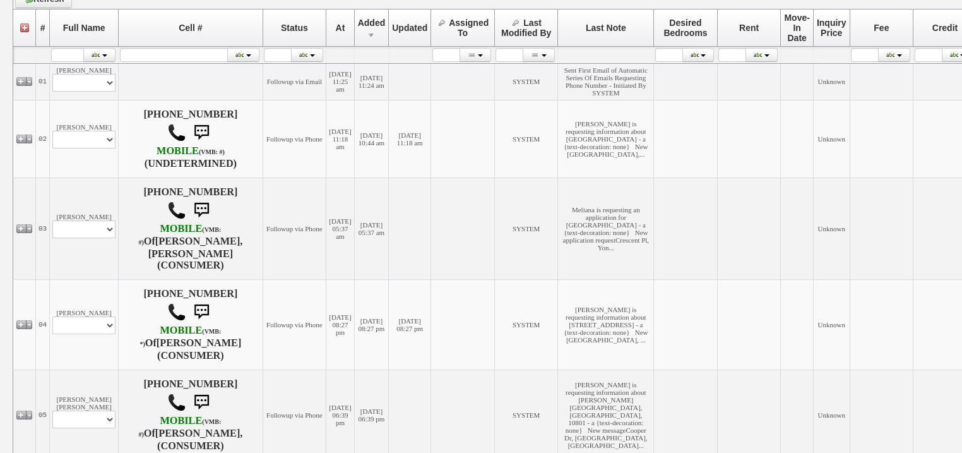
scroll to position [353, 0]
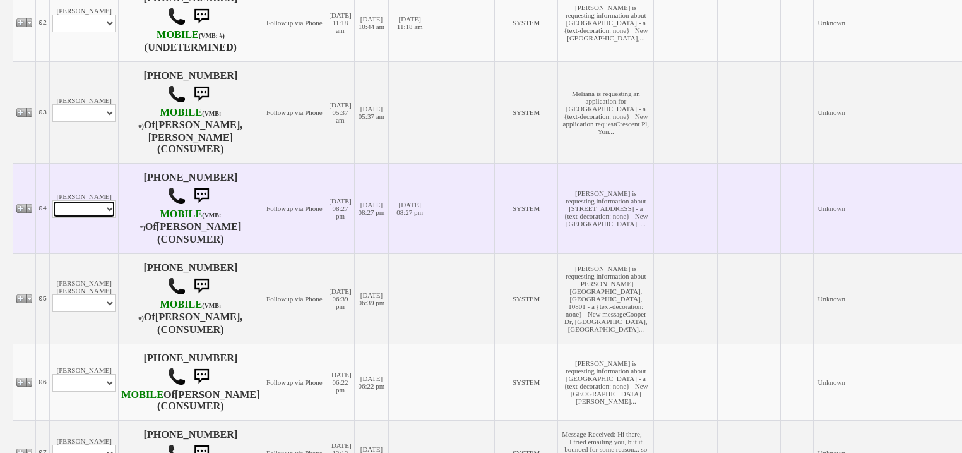
click at [96, 218] on select "Profile Edit Print Email Externally (Will Not Be Tracked In CRM) Closed Deals" at bounding box center [83, 209] width 63 height 18
select select "ChangeURL,/crm/custom/edit_client_form.php?redirect=%2Fcrm%2Fclients.php&id=167…"
click at [52, 218] on select "Profile Edit Print Email Externally (Will Not Be Tracked In CRM) Closed Deals" at bounding box center [83, 209] width 63 height 18
select select
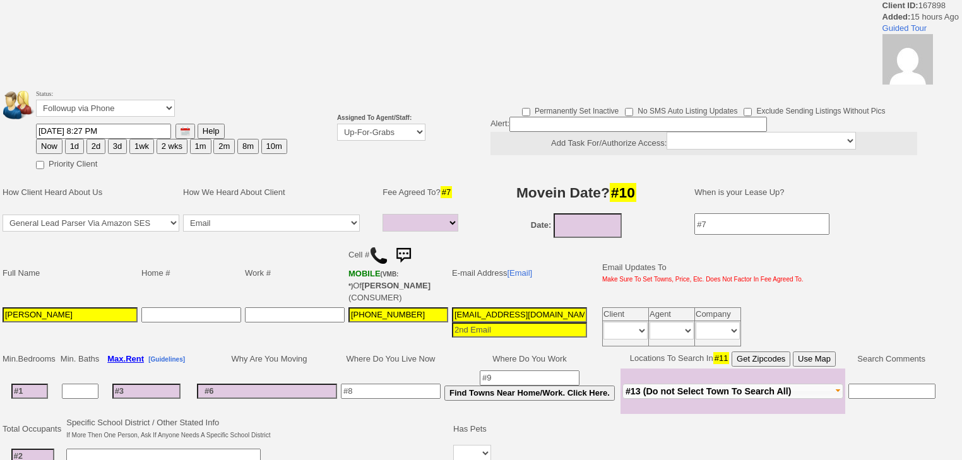
select select
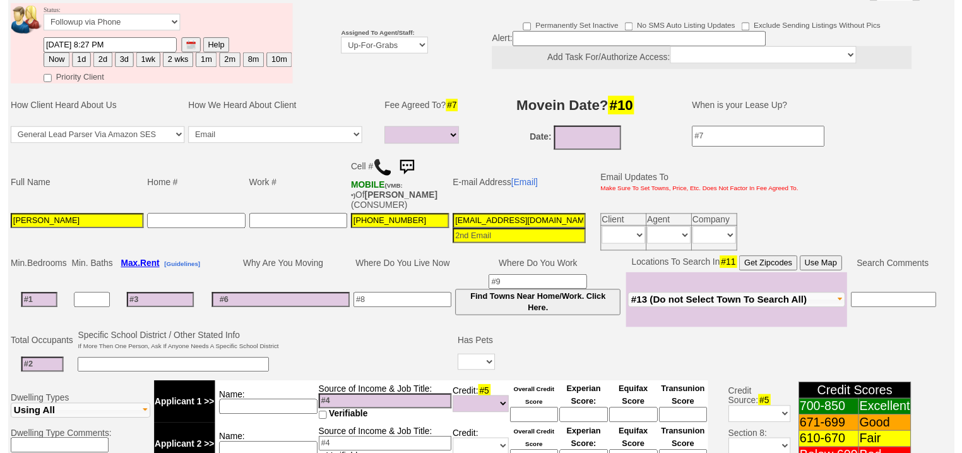
scroll to position [134, 0]
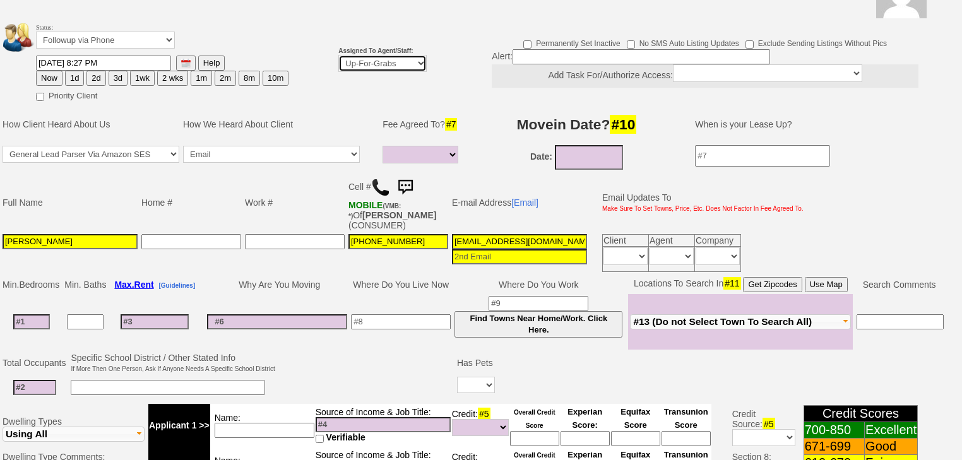
click at [399, 55] on select "Up-For-Grabs ***** STAFF ***** Bob Bruno 914-419-3579 Cristy Liberto 914-486-10…" at bounding box center [382, 63] width 88 height 17
select select "227"
click at [338, 55] on select "Up-For-Grabs ***** STAFF ***** Bob Bruno 914-419-3579 Cristy Liberto 914-486-10…" at bounding box center [382, 63] width 88 height 17
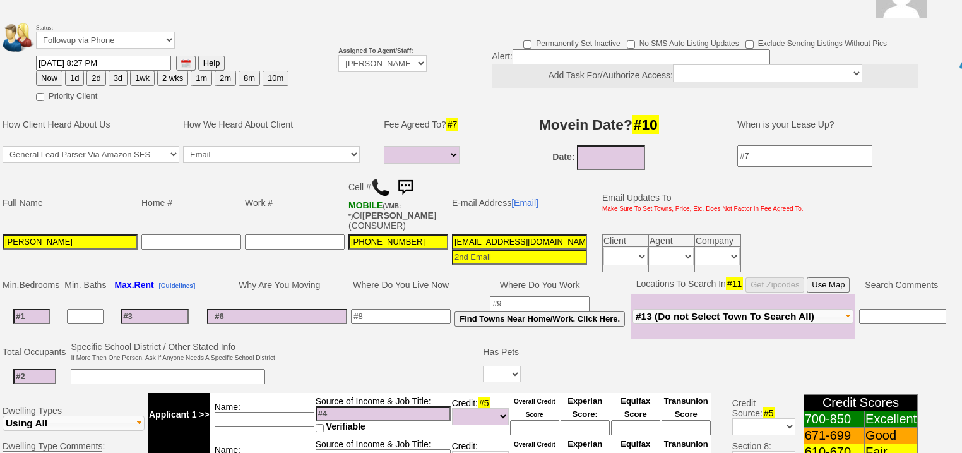
click at [71, 71] on button "1d" at bounding box center [74, 78] width 19 height 15
type input "09/15/2025 12:12 PM"
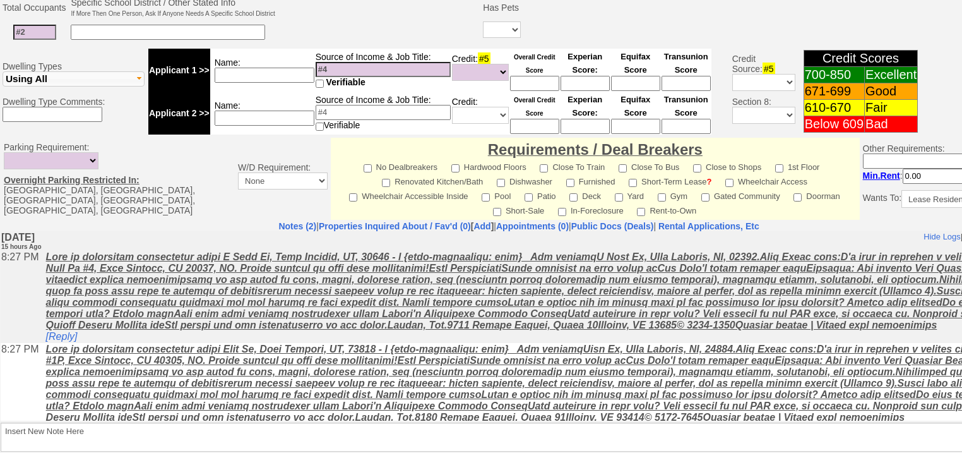
scroll to position [528, 0]
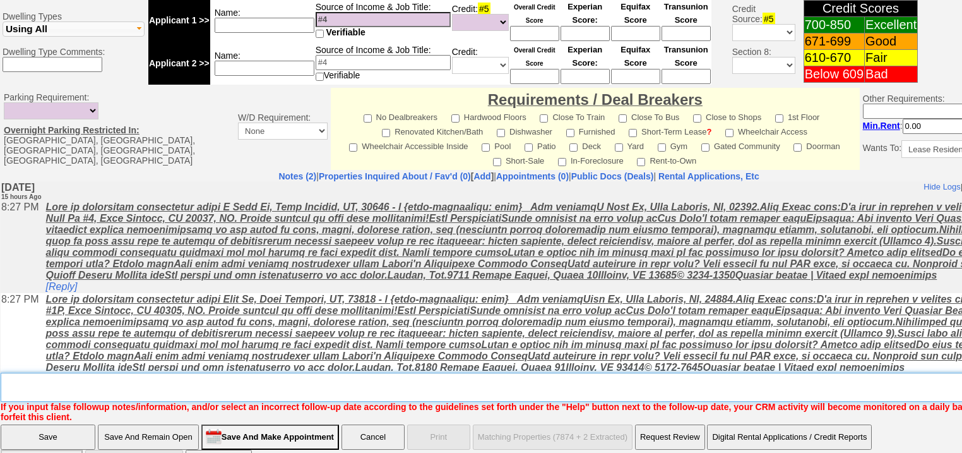
click at [202, 372] on textarea "Insert New Note Here" at bounding box center [523, 386] width 1045 height 29
type textarea "f"
click at [56, 424] on input "Save" at bounding box center [48, 436] width 95 height 25
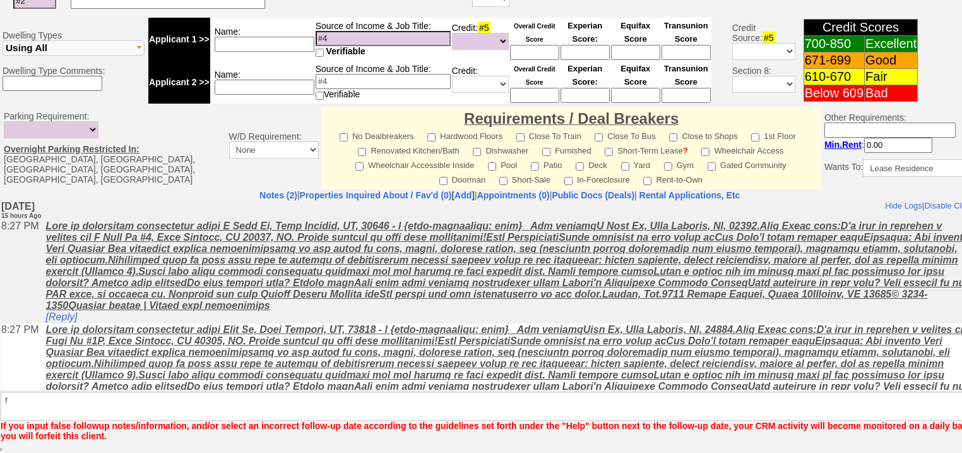
scroll to position [482, 0]
